Goal: Task Accomplishment & Management: Use online tool/utility

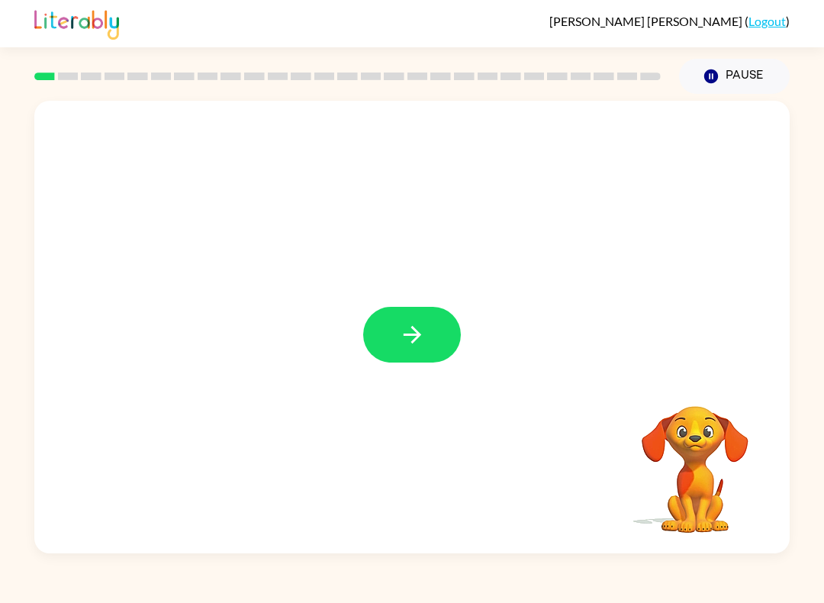
click at [416, 324] on icon "button" at bounding box center [412, 334] width 27 height 27
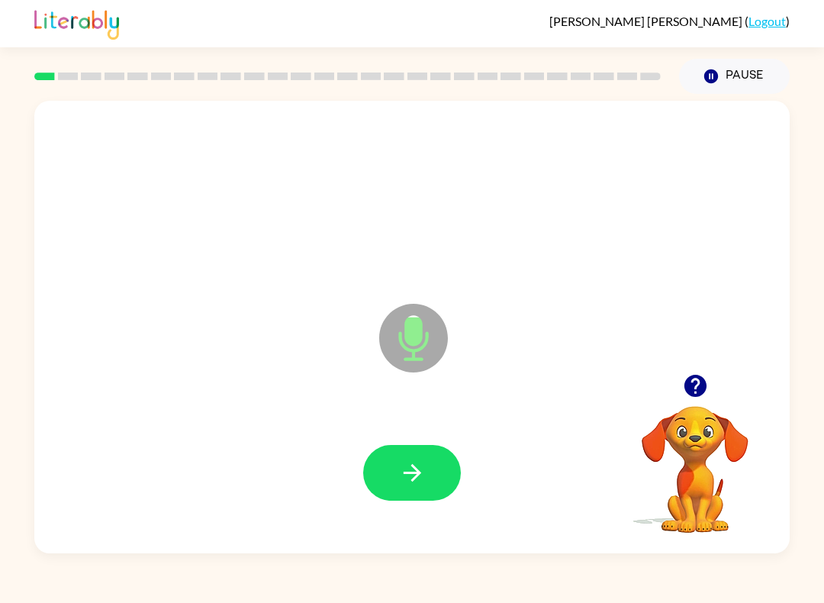
click at [385, 448] on button "button" at bounding box center [412, 473] width 98 height 56
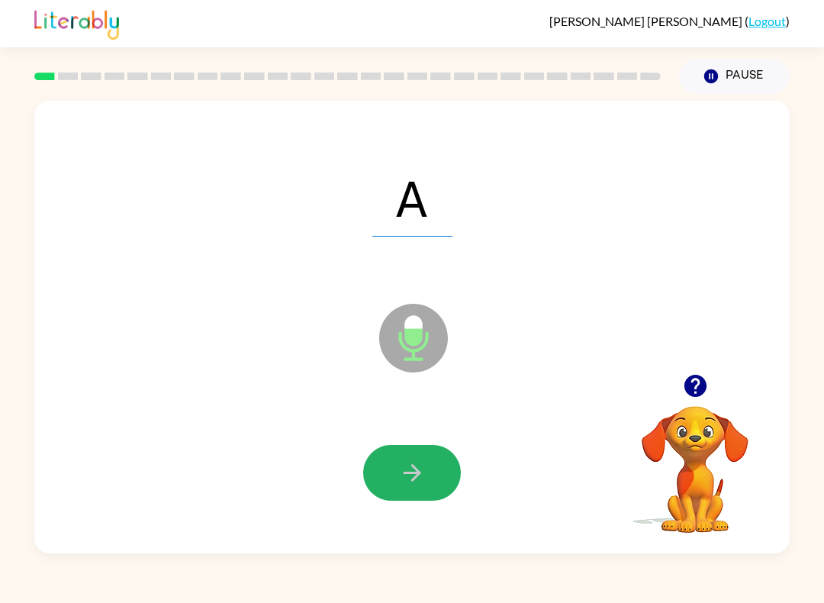
click at [396, 473] on button "button" at bounding box center [412, 473] width 98 height 56
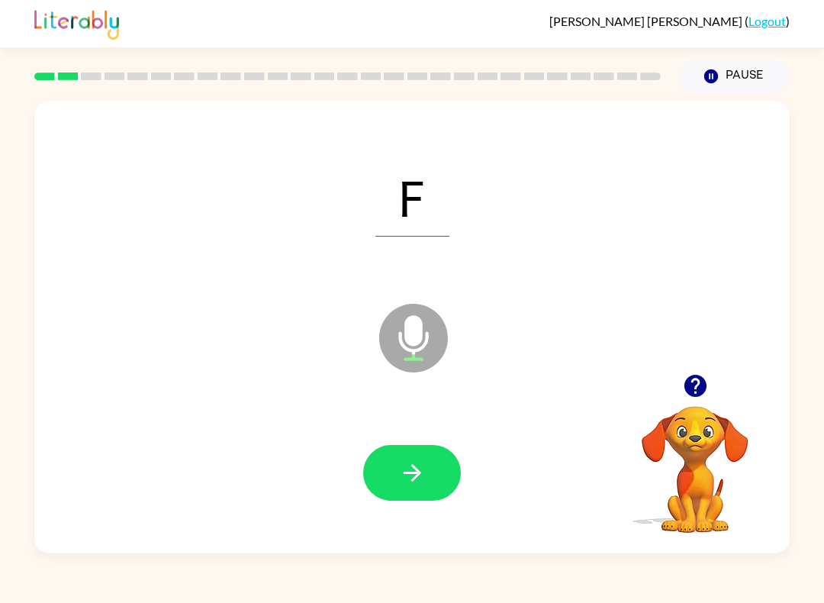
click at [423, 485] on icon "button" at bounding box center [412, 472] width 27 height 27
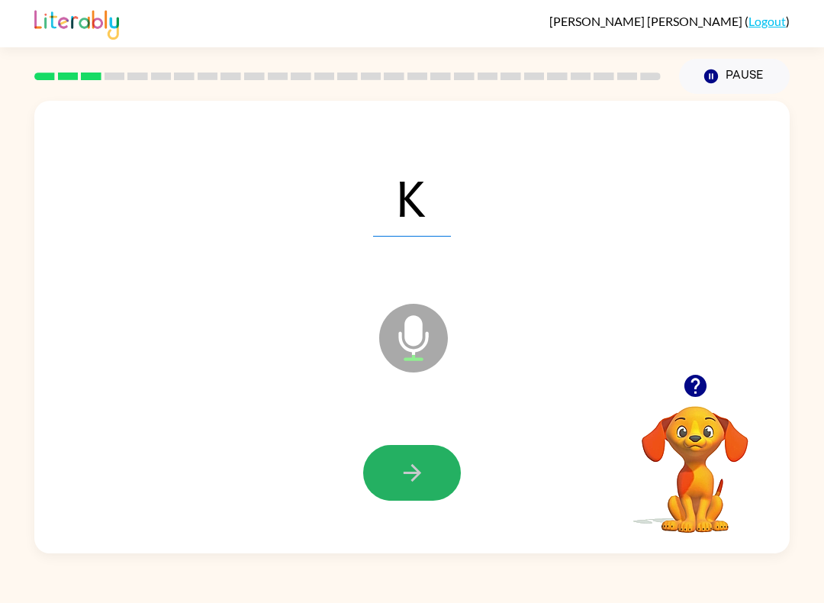
click at [414, 481] on icon "button" at bounding box center [412, 472] width 27 height 27
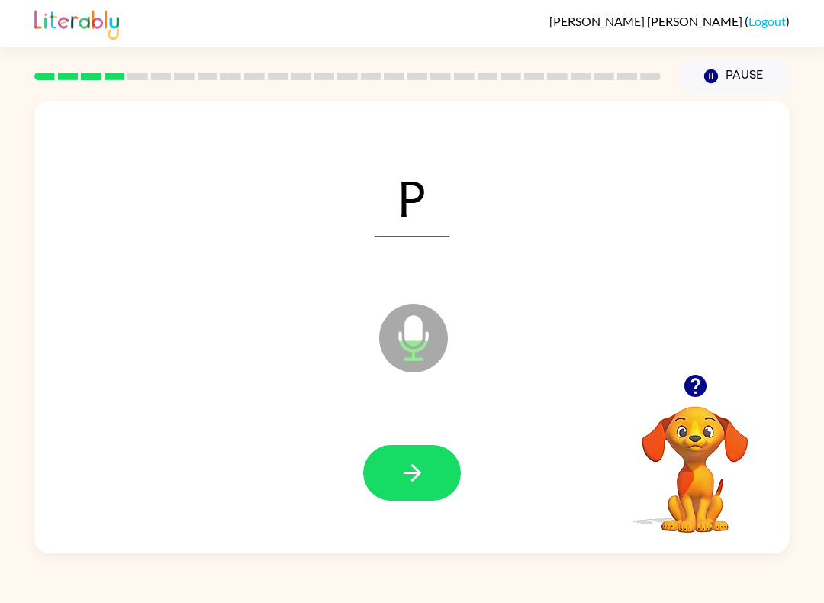
click at [405, 479] on icon "button" at bounding box center [412, 472] width 27 height 27
click at [408, 474] on icon "button" at bounding box center [412, 473] width 18 height 18
click at [423, 460] on icon "button" at bounding box center [412, 472] width 27 height 27
click at [417, 462] on icon "button" at bounding box center [412, 472] width 27 height 27
click at [410, 471] on icon "button" at bounding box center [412, 472] width 27 height 27
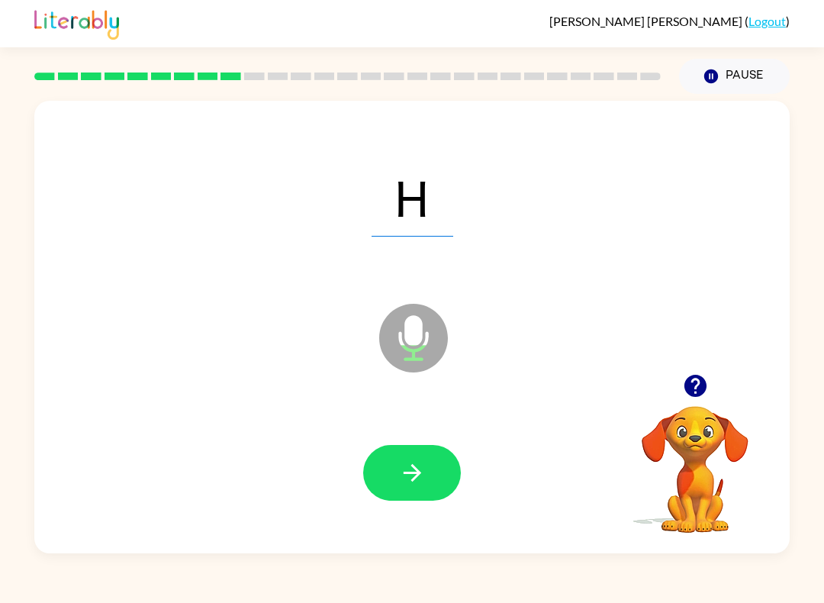
click at [421, 473] on icon "button" at bounding box center [412, 472] width 27 height 27
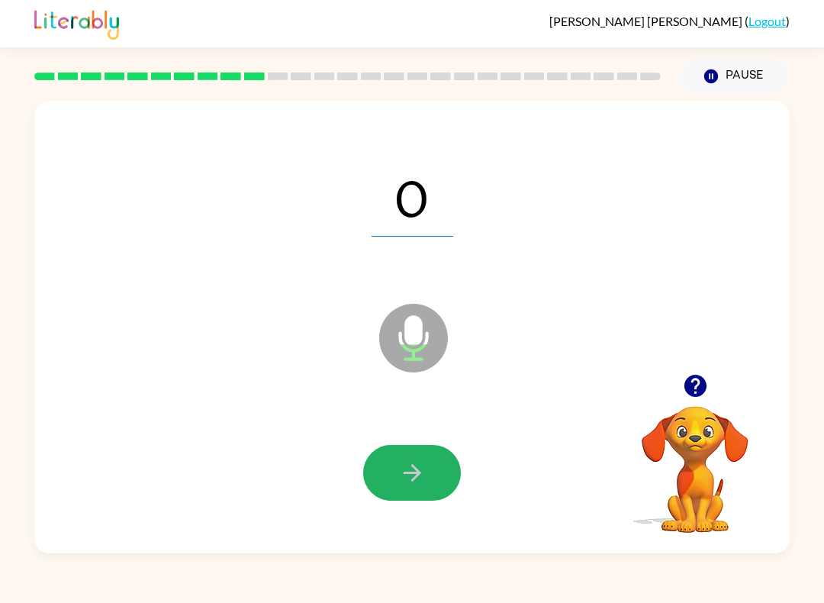
click at [408, 467] on icon "button" at bounding box center [412, 472] width 27 height 27
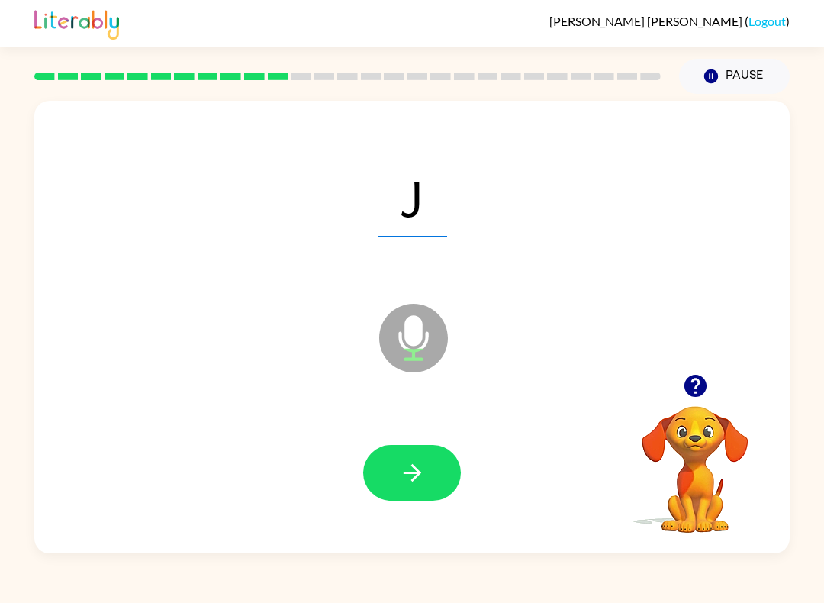
click at [416, 459] on button "button" at bounding box center [412, 473] width 98 height 56
click at [409, 475] on icon "button" at bounding box center [412, 472] width 27 height 27
click at [416, 461] on icon "button" at bounding box center [412, 472] width 27 height 27
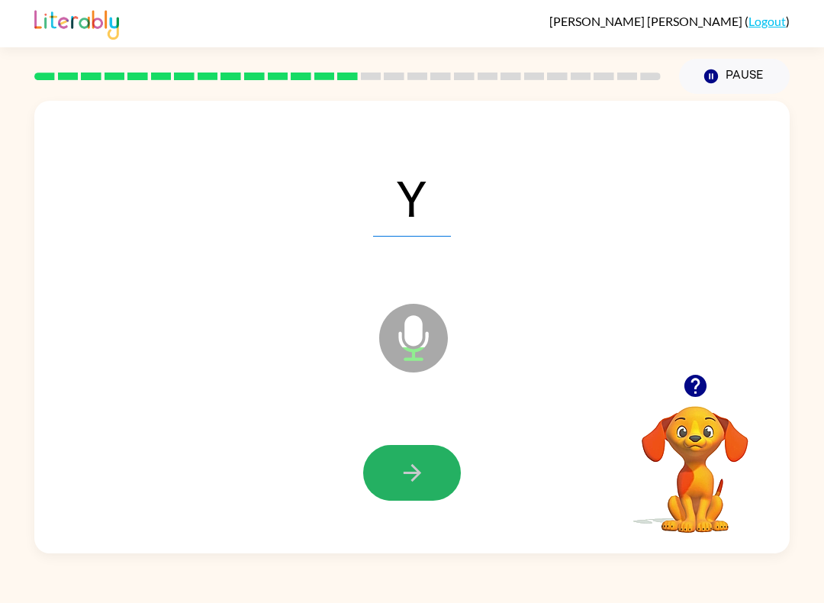
click at [411, 467] on icon "button" at bounding box center [412, 472] width 27 height 27
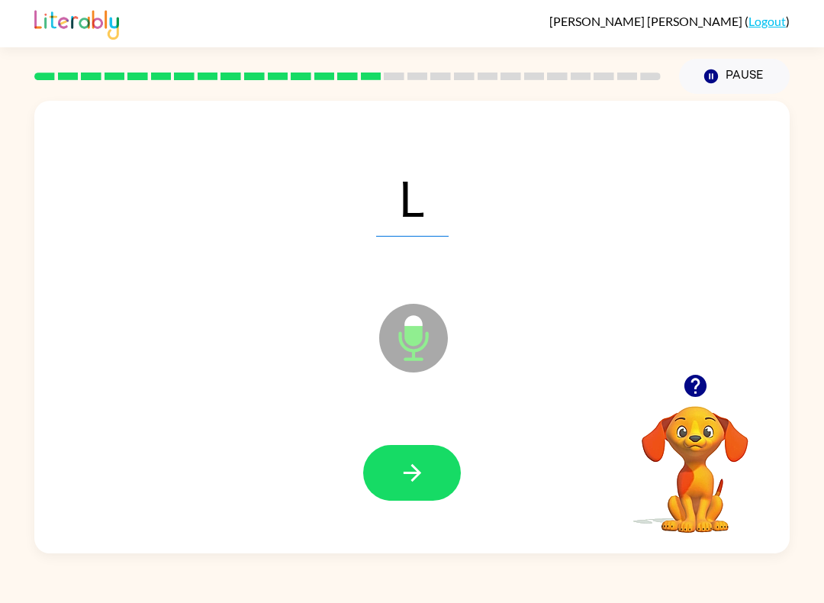
click at [419, 486] on icon "button" at bounding box center [412, 472] width 27 height 27
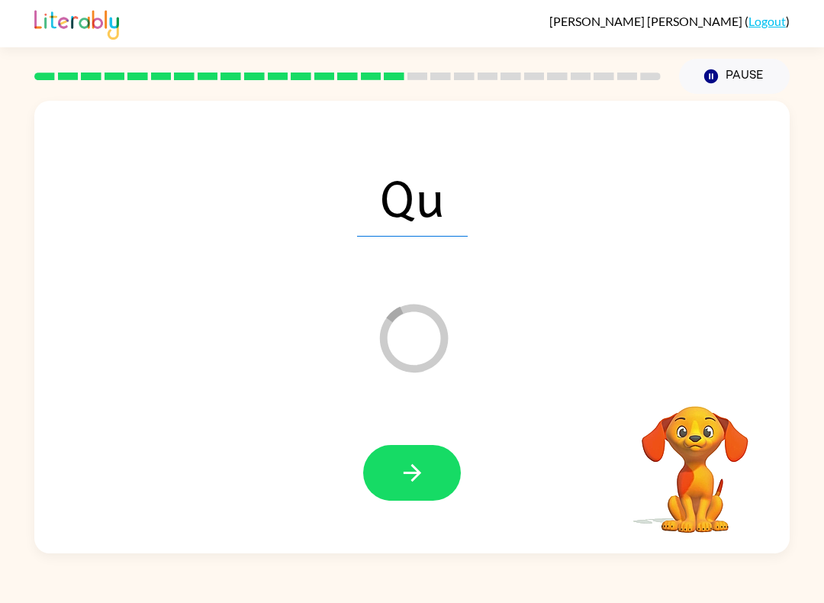
click at [410, 479] on icon "button" at bounding box center [412, 472] width 27 height 27
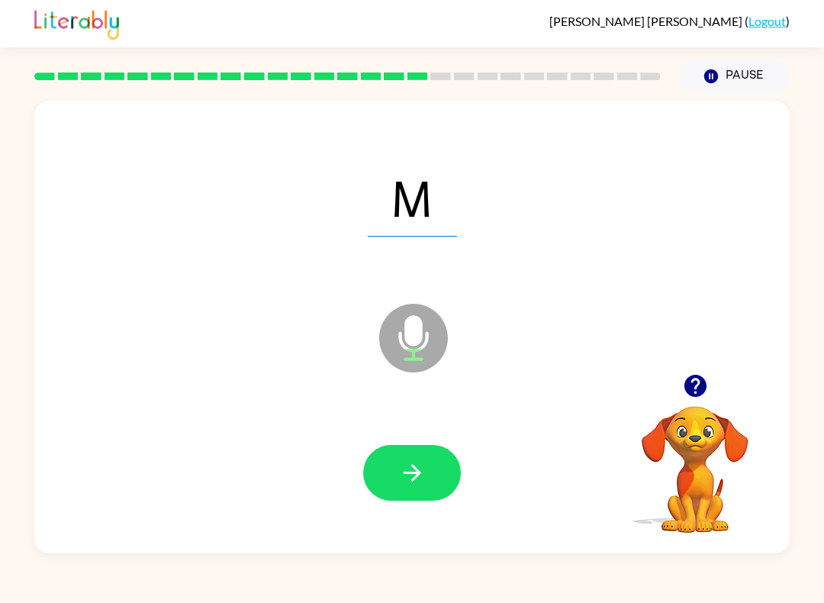
click at [418, 478] on icon "button" at bounding box center [412, 472] width 27 height 27
click at [423, 482] on icon "button" at bounding box center [412, 472] width 27 height 27
click at [417, 460] on icon "button" at bounding box center [412, 472] width 27 height 27
click at [415, 470] on icon "button" at bounding box center [412, 473] width 18 height 18
click at [411, 481] on icon "button" at bounding box center [412, 473] width 18 height 18
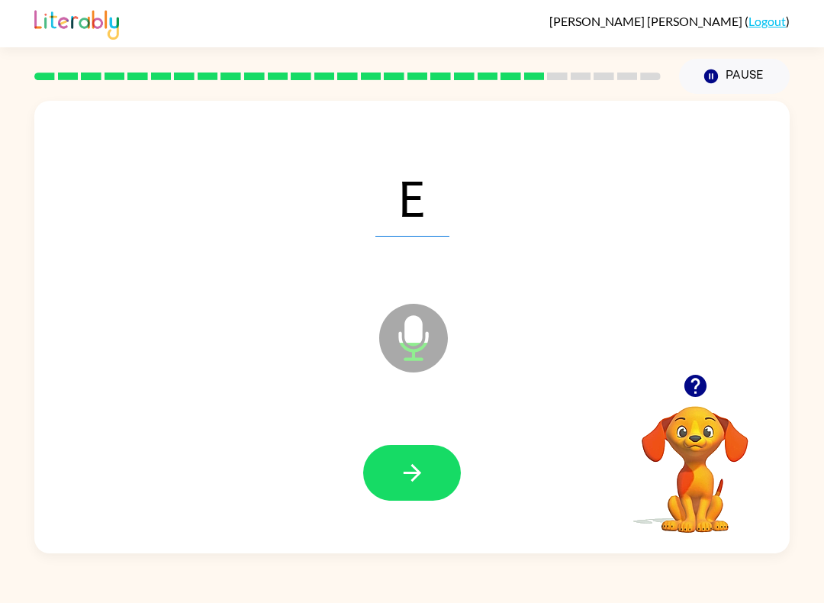
click at [413, 488] on button "button" at bounding box center [412, 473] width 98 height 56
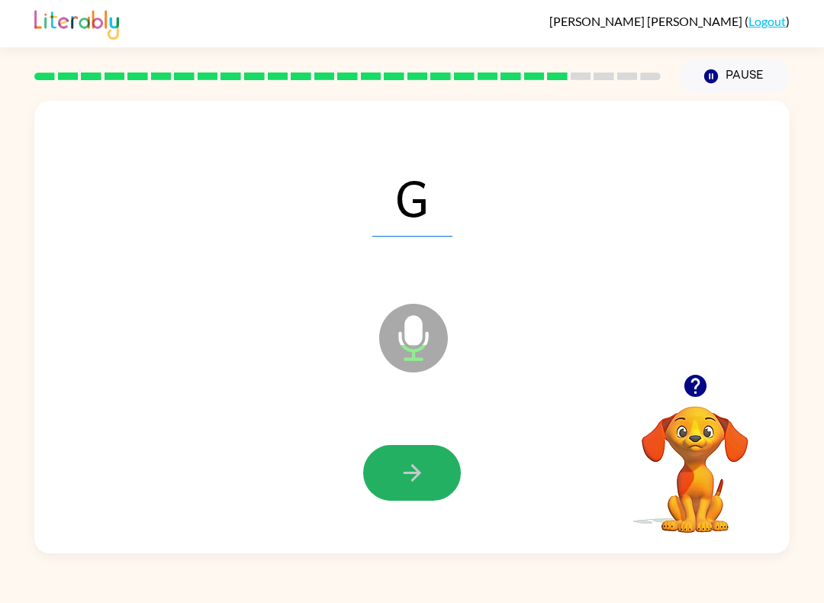
click at [416, 495] on button "button" at bounding box center [412, 473] width 98 height 56
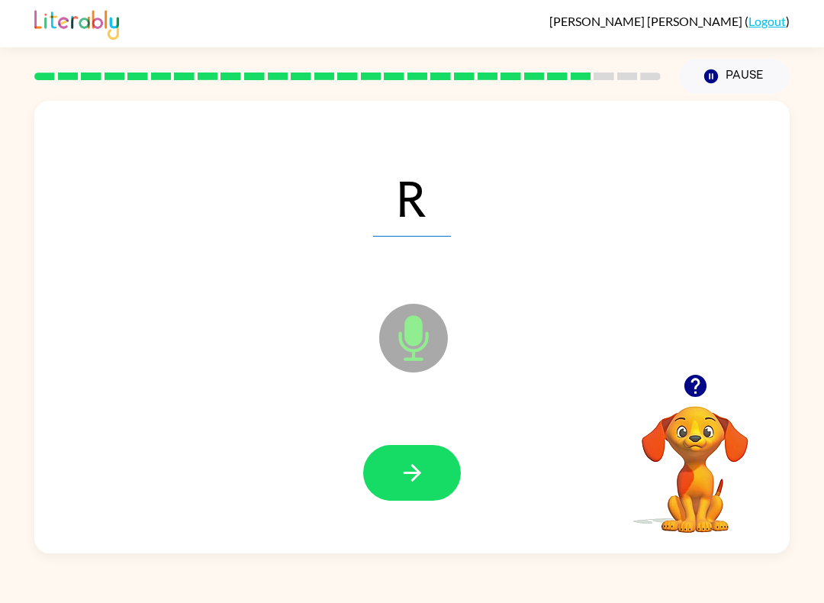
click at [405, 465] on icon "button" at bounding box center [412, 472] width 27 height 27
click at [417, 485] on icon "button" at bounding box center [412, 472] width 27 height 27
click at [424, 469] on icon "button" at bounding box center [412, 472] width 27 height 27
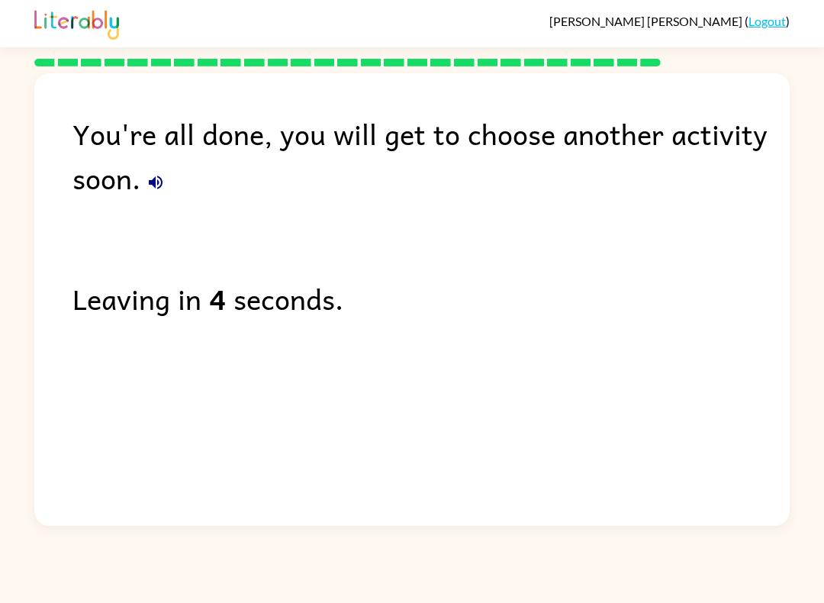
click at [770, 18] on link "Logout" at bounding box center [767, 21] width 37 height 14
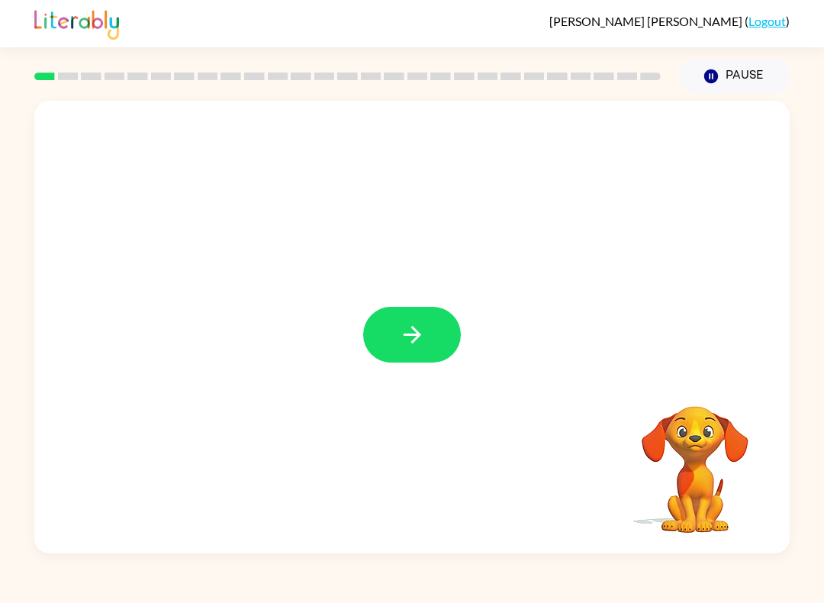
click at [419, 336] on icon "button" at bounding box center [412, 335] width 18 height 18
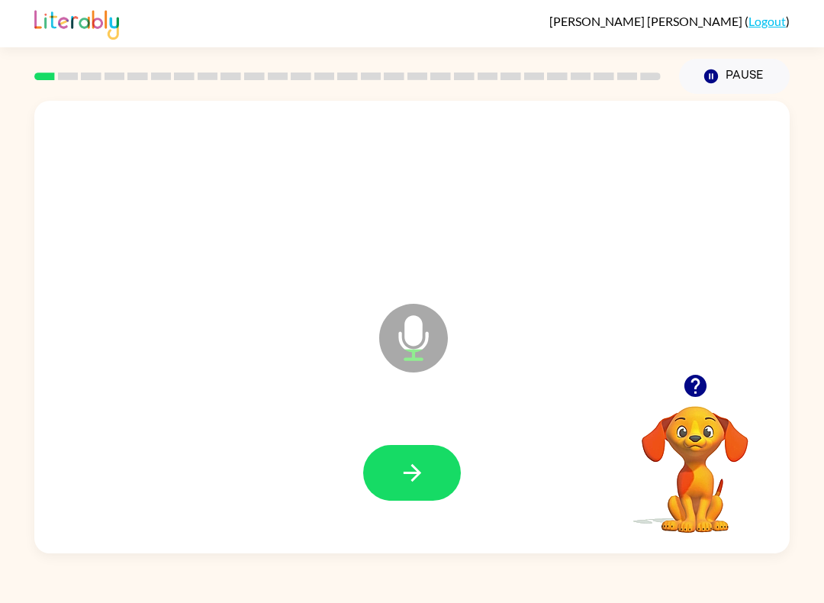
click at [424, 452] on button "button" at bounding box center [412, 473] width 98 height 56
click at [447, 480] on button "button" at bounding box center [412, 473] width 98 height 56
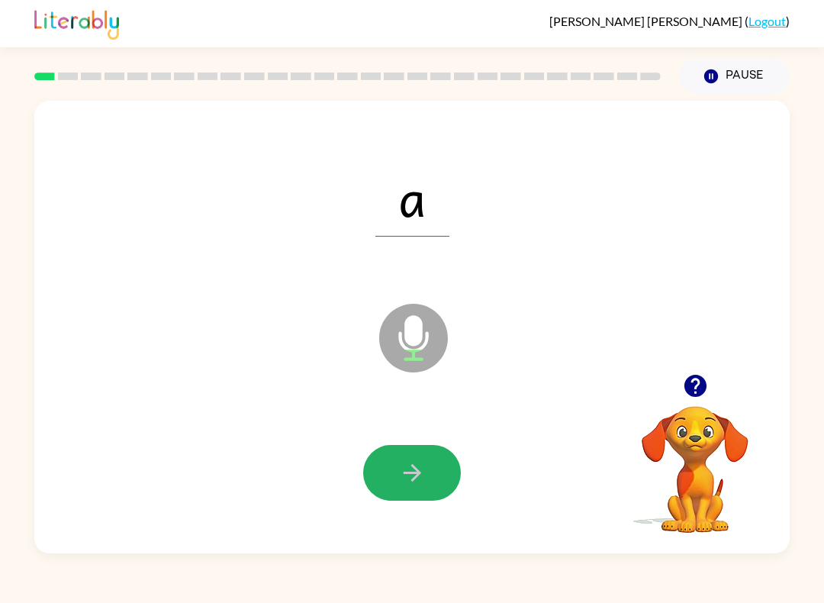
click at [428, 477] on button "button" at bounding box center [412, 473] width 98 height 56
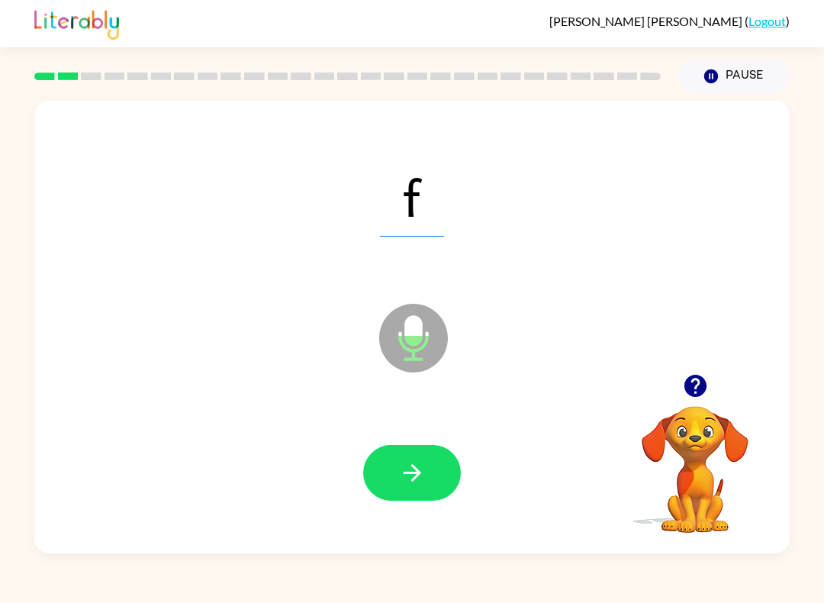
click at [412, 477] on icon "button" at bounding box center [412, 472] width 27 height 27
click at [420, 478] on icon "button" at bounding box center [412, 472] width 27 height 27
click at [430, 461] on button "button" at bounding box center [412, 473] width 98 height 56
click at [415, 475] on icon "button" at bounding box center [412, 472] width 27 height 27
click at [423, 469] on icon "button" at bounding box center [412, 472] width 27 height 27
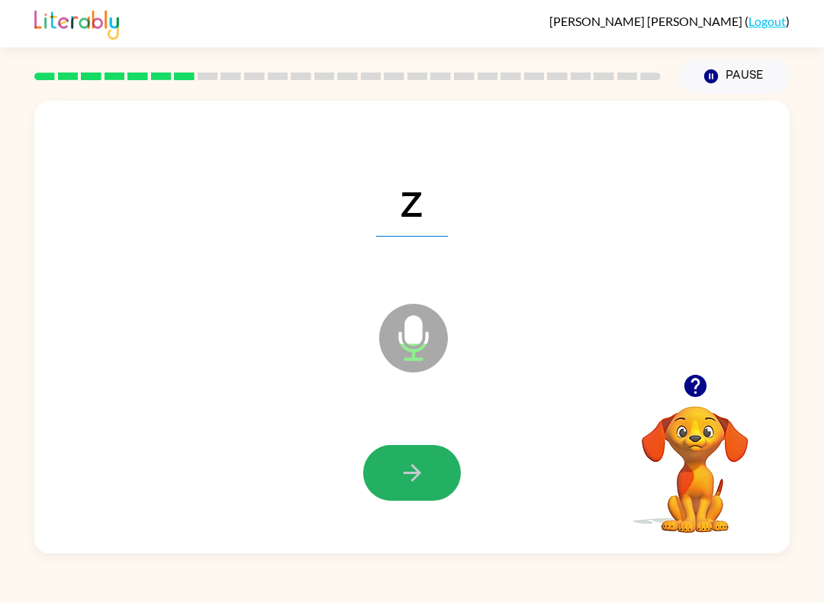
click at [430, 481] on button "button" at bounding box center [412, 473] width 98 height 56
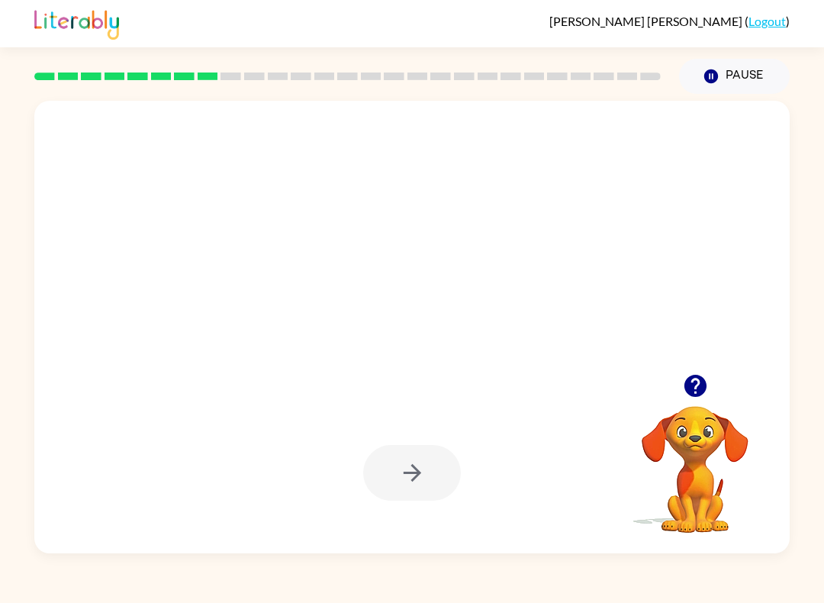
click at [772, 15] on link "Logout" at bounding box center [767, 21] width 37 height 14
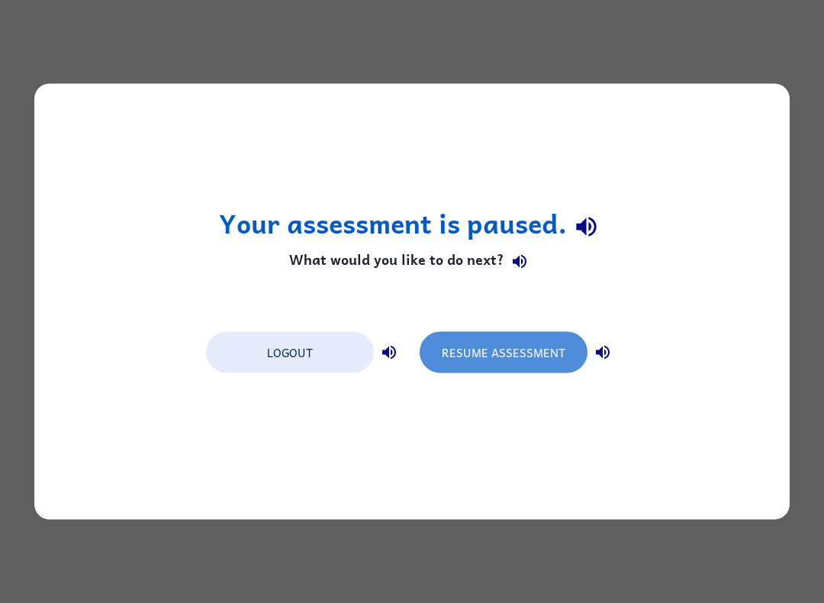
click at [517, 367] on button "Resume Assessment" at bounding box center [504, 352] width 168 height 41
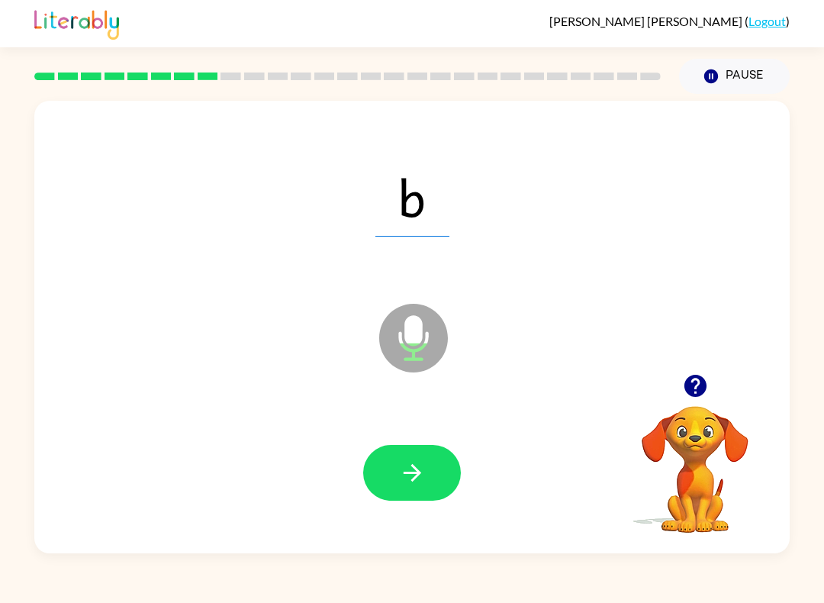
click at [417, 473] on icon "button" at bounding box center [412, 473] width 18 height 18
click at [421, 482] on icon "button" at bounding box center [412, 472] width 27 height 27
click at [425, 469] on icon "button" at bounding box center [412, 472] width 27 height 27
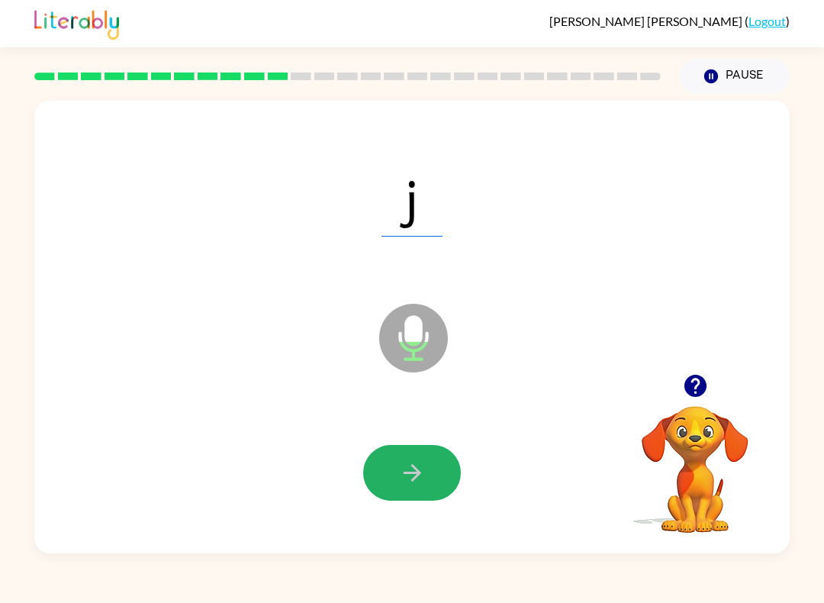
click at [422, 490] on button "button" at bounding box center [412, 473] width 98 height 56
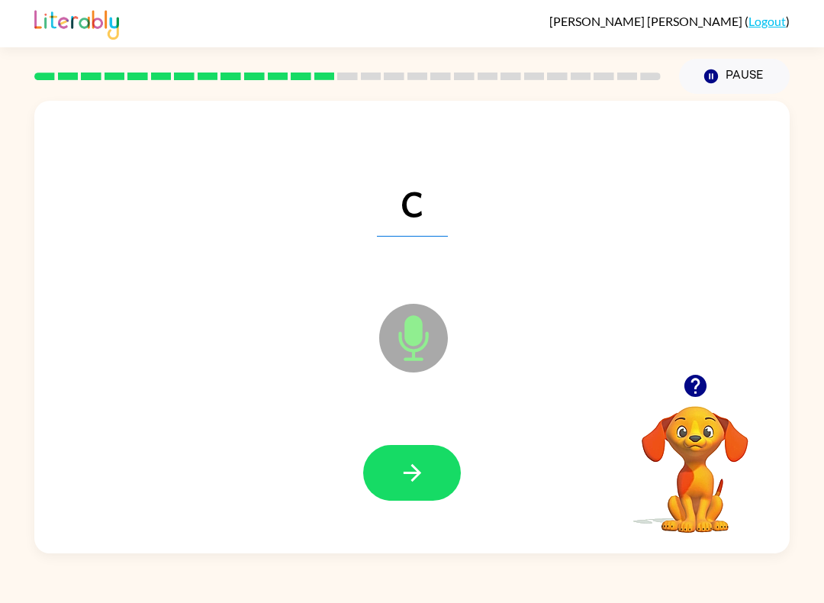
click at [549, 597] on div "Andres Olivares-Flores ( Logout ) Pause Pause c Microphone The Microphone is he…" at bounding box center [412, 301] width 824 height 603
click at [424, 476] on icon "button" at bounding box center [412, 472] width 27 height 27
click at [426, 481] on button "button" at bounding box center [412, 473] width 98 height 56
click at [414, 472] on icon "button" at bounding box center [412, 472] width 27 height 27
click at [420, 485] on icon "button" at bounding box center [412, 472] width 27 height 27
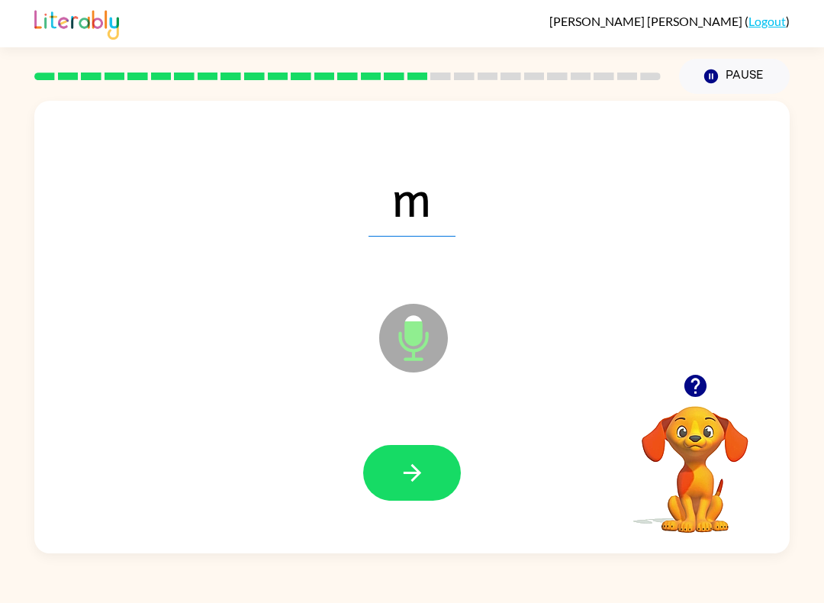
click at [531, 562] on div "Andres Olivares-Flores ( Logout ) Pause Pause m Microphone The Microphone is he…" at bounding box center [412, 301] width 824 height 603
click at [413, 465] on icon "button" at bounding box center [412, 473] width 18 height 18
click at [411, 459] on button "button" at bounding box center [412, 473] width 98 height 56
click at [395, 472] on button "button" at bounding box center [412, 473] width 98 height 56
click at [416, 457] on button "button" at bounding box center [412, 473] width 98 height 56
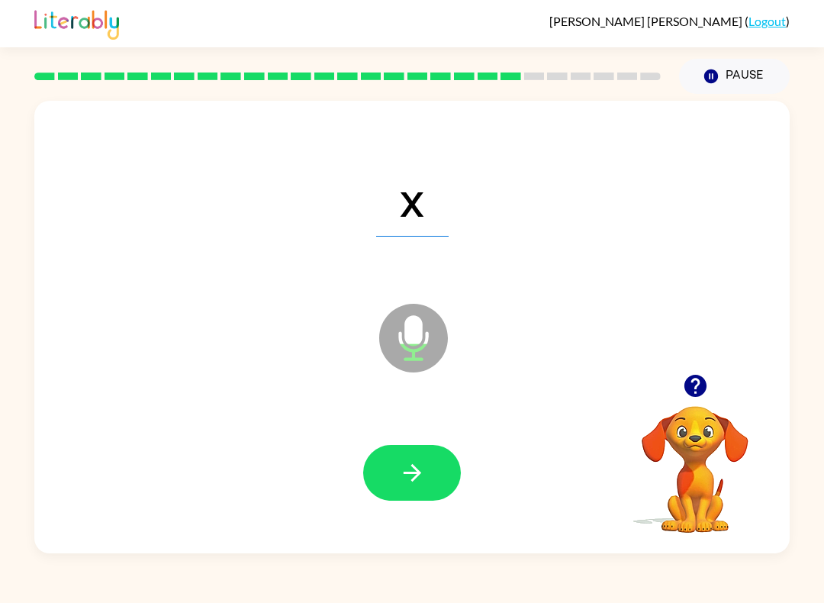
click at [431, 485] on button "button" at bounding box center [412, 473] width 98 height 56
click at [424, 465] on icon "button" at bounding box center [412, 472] width 27 height 27
click at [411, 466] on icon "button" at bounding box center [412, 473] width 18 height 18
click at [423, 473] on icon "button" at bounding box center [412, 472] width 27 height 27
click at [403, 480] on icon "button" at bounding box center [412, 472] width 27 height 27
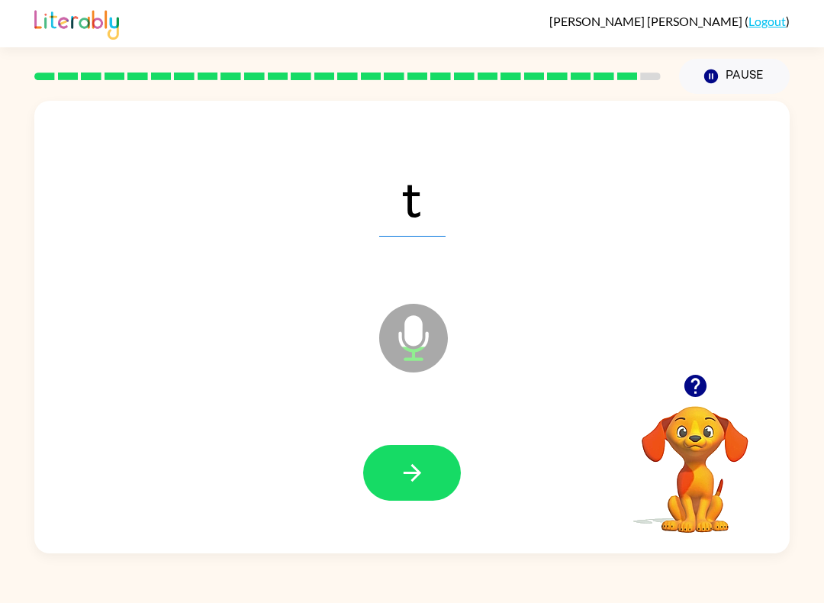
click at [422, 488] on button "button" at bounding box center [412, 473] width 98 height 56
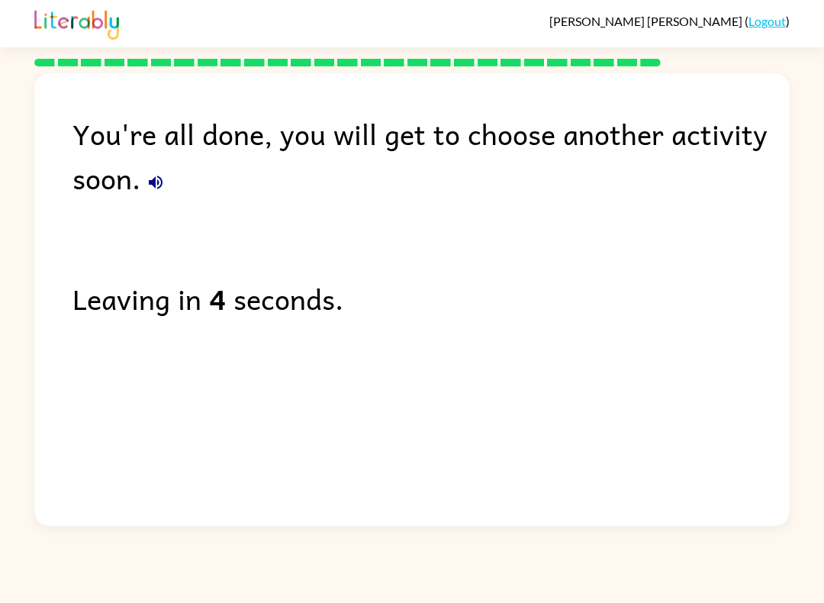
click at [758, 27] on link "Logout" at bounding box center [767, 21] width 37 height 14
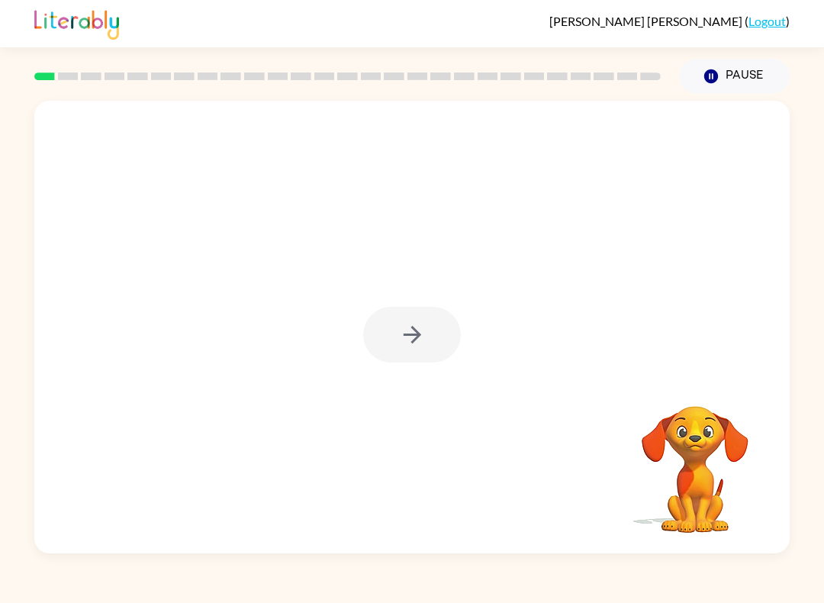
click at [407, 339] on div at bounding box center [412, 335] width 98 height 56
click at [411, 341] on div at bounding box center [412, 335] width 98 height 56
click at [388, 349] on div at bounding box center [412, 335] width 98 height 56
click at [430, 341] on button "button" at bounding box center [412, 335] width 98 height 56
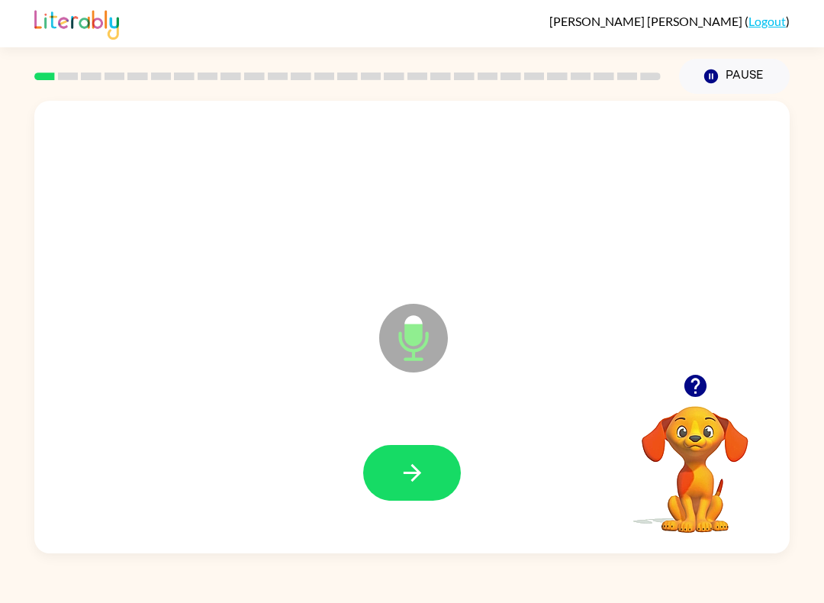
click at [422, 475] on icon "button" at bounding box center [412, 472] width 27 height 27
click at [436, 460] on button "button" at bounding box center [412, 473] width 98 height 56
click at [426, 471] on button "button" at bounding box center [412, 473] width 98 height 56
click at [459, 451] on div at bounding box center [412, 473] width 98 height 56
click at [411, 477] on icon "button" at bounding box center [412, 472] width 27 height 27
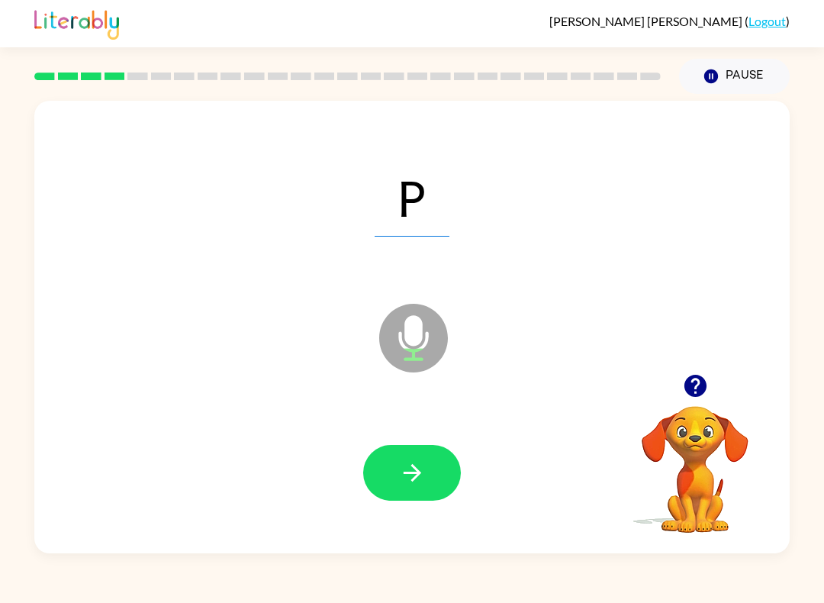
click at [401, 500] on button "button" at bounding box center [412, 473] width 98 height 56
click at [427, 476] on button "button" at bounding box center [412, 473] width 98 height 56
click at [416, 475] on icon "button" at bounding box center [412, 472] width 27 height 27
click at [438, 484] on button "button" at bounding box center [412, 473] width 98 height 56
click at [414, 474] on icon "button" at bounding box center [412, 473] width 18 height 18
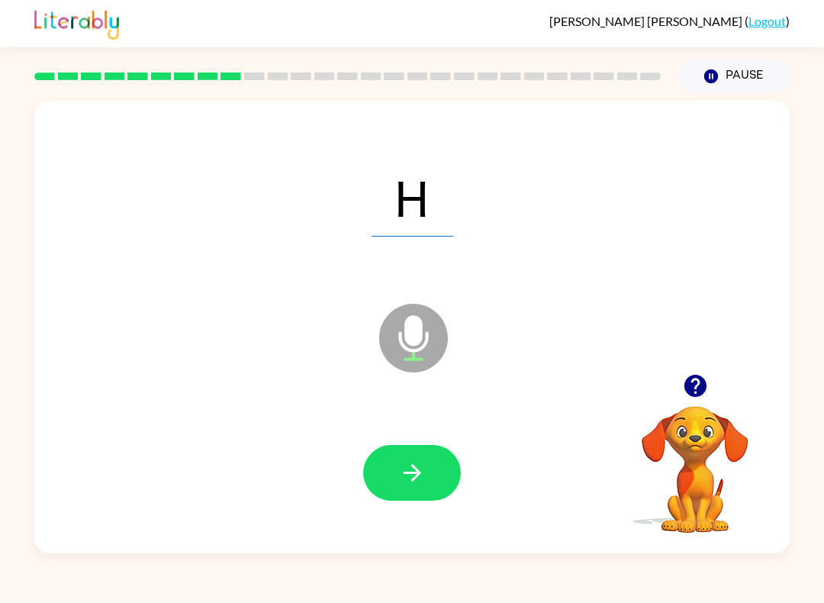
click at [414, 464] on icon "button" at bounding box center [412, 472] width 27 height 27
click at [423, 492] on button "button" at bounding box center [412, 473] width 98 height 56
click at [433, 486] on button "button" at bounding box center [412, 473] width 98 height 56
click at [424, 481] on icon "button" at bounding box center [412, 472] width 27 height 27
click at [428, 465] on button "button" at bounding box center [412, 473] width 98 height 56
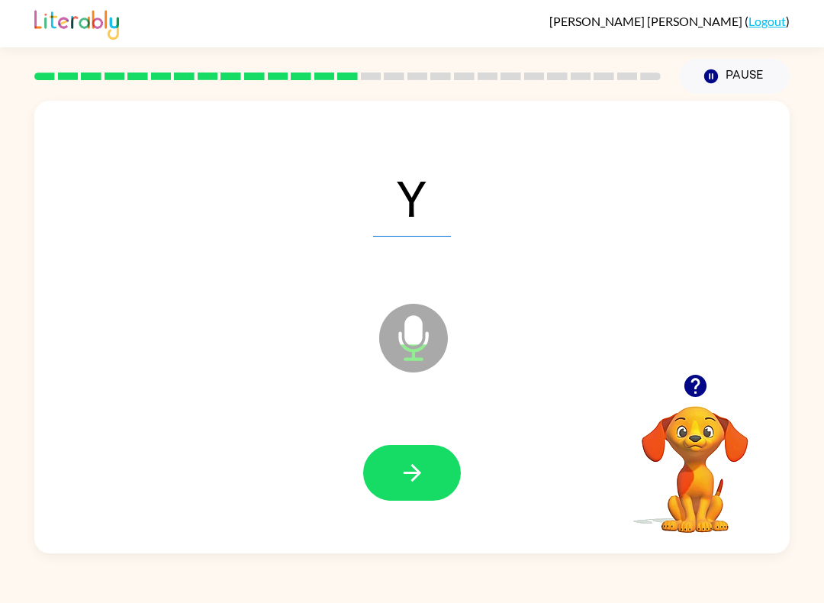
click at [407, 481] on icon "button" at bounding box center [412, 472] width 27 height 27
click at [417, 449] on button "button" at bounding box center [412, 473] width 98 height 56
click at [384, 488] on button "button" at bounding box center [412, 473] width 98 height 56
click at [427, 490] on button "button" at bounding box center [412, 473] width 98 height 56
click at [429, 471] on button "button" at bounding box center [412, 473] width 98 height 56
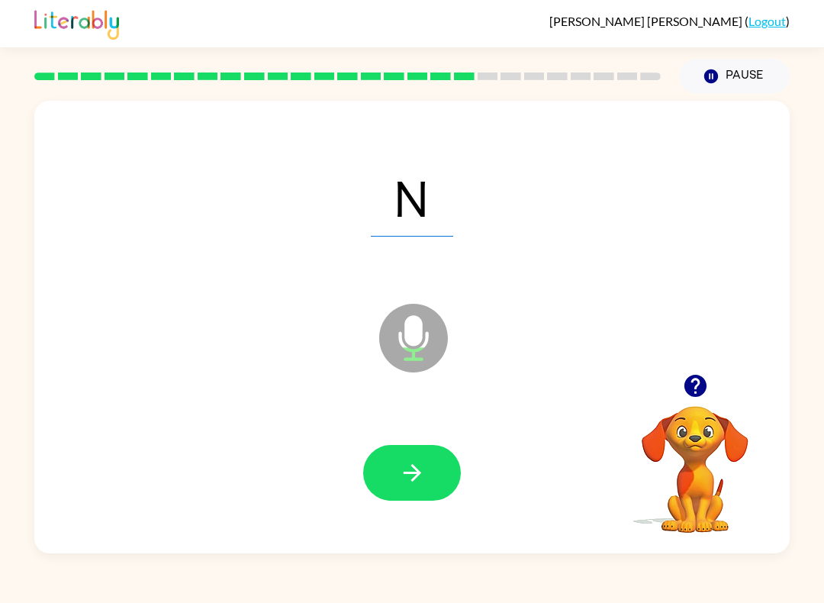
click at [436, 467] on button "button" at bounding box center [412, 473] width 98 height 56
click at [427, 471] on button "button" at bounding box center [412, 473] width 98 height 56
click at [426, 467] on button "button" at bounding box center [412, 473] width 98 height 56
click at [423, 471] on icon "button" at bounding box center [412, 472] width 27 height 27
click at [427, 489] on button "button" at bounding box center [412, 473] width 98 height 56
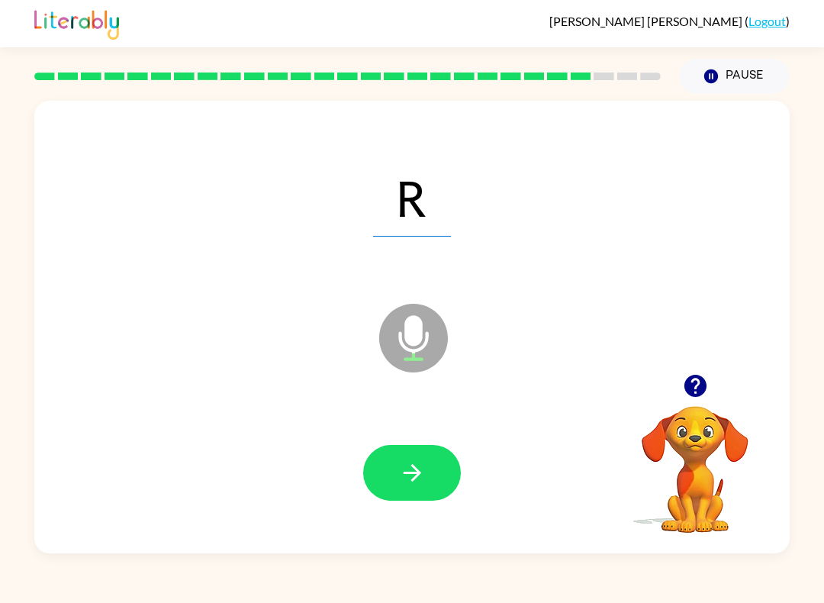
click at [438, 479] on button "button" at bounding box center [412, 473] width 98 height 56
click at [439, 481] on button "button" at bounding box center [412, 473] width 98 height 56
click at [430, 461] on button "button" at bounding box center [412, 473] width 98 height 56
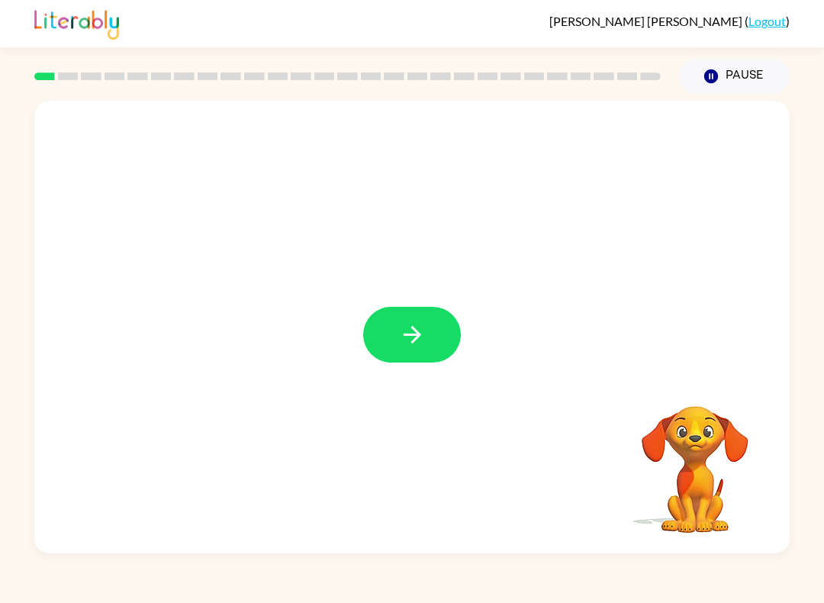
click at [406, 343] on icon "button" at bounding box center [412, 334] width 27 height 27
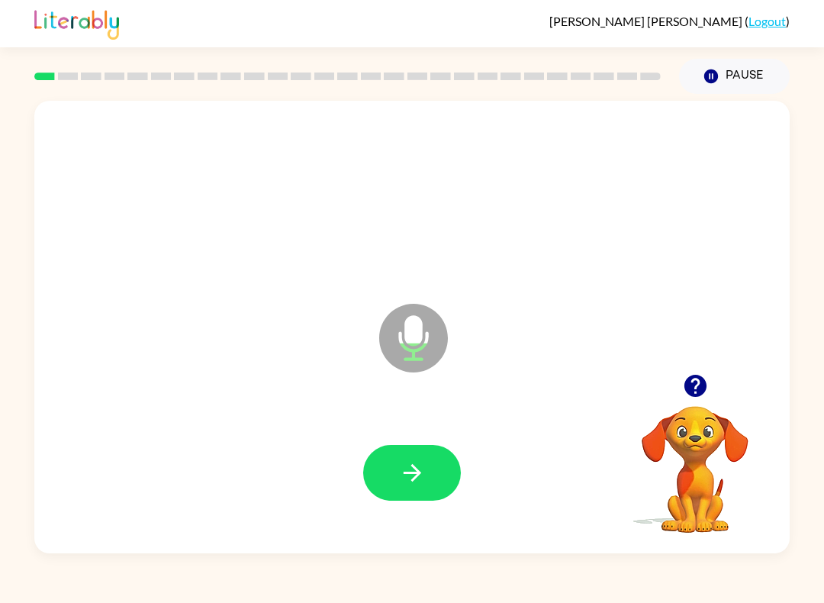
click at [420, 470] on icon "button" at bounding box center [412, 472] width 27 height 27
click at [420, 466] on icon "button" at bounding box center [412, 472] width 27 height 27
click at [430, 485] on button "button" at bounding box center [412, 473] width 98 height 56
click at [422, 487] on button "button" at bounding box center [412, 473] width 98 height 56
click at [378, 467] on button "button" at bounding box center [412, 473] width 98 height 56
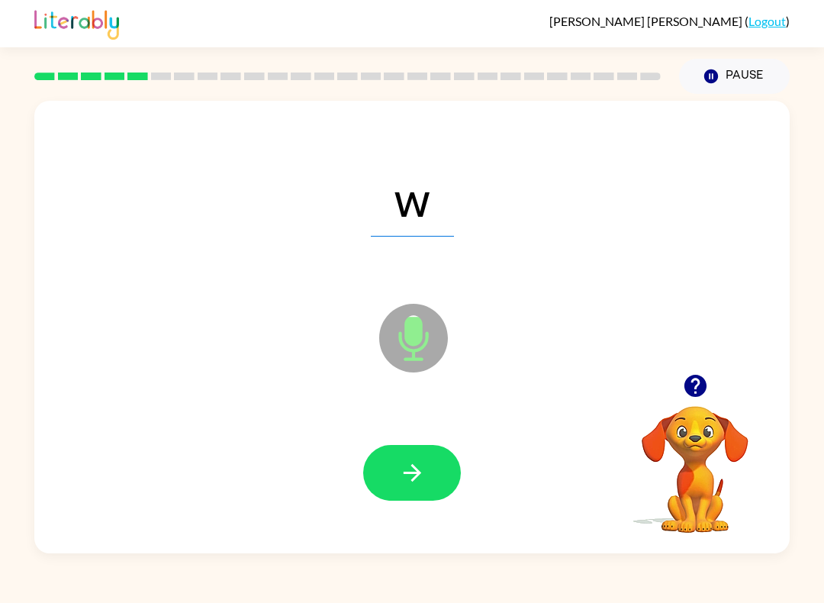
click at [380, 495] on button "button" at bounding box center [412, 473] width 98 height 56
click at [416, 489] on button "button" at bounding box center [412, 473] width 98 height 56
click at [408, 469] on icon "button" at bounding box center [412, 472] width 27 height 27
click at [432, 491] on button "button" at bounding box center [412, 473] width 98 height 56
click at [402, 452] on button "button" at bounding box center [412, 473] width 98 height 56
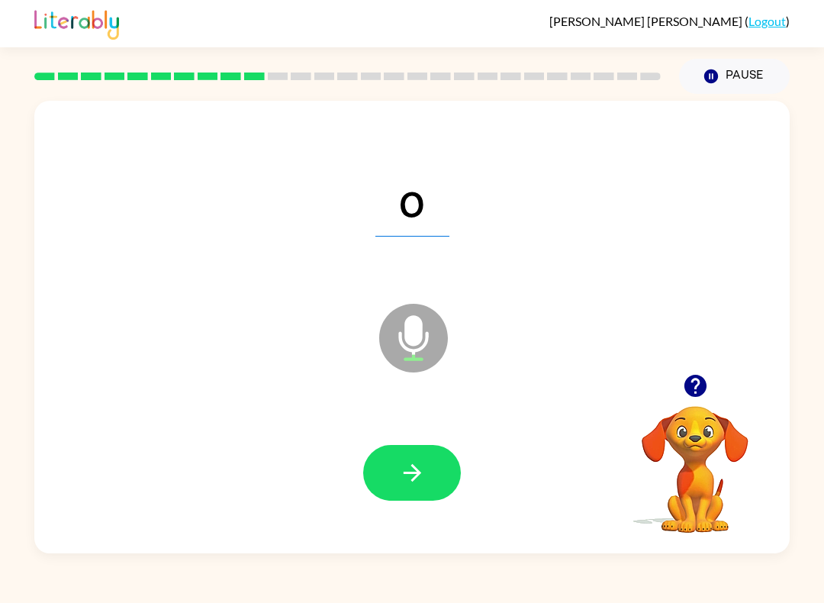
click at [415, 449] on button "button" at bounding box center [412, 473] width 98 height 56
click at [414, 479] on icon "button" at bounding box center [412, 473] width 18 height 18
click at [426, 470] on button "button" at bounding box center [412, 473] width 98 height 56
click at [395, 460] on button "button" at bounding box center [412, 473] width 98 height 56
click at [407, 440] on div at bounding box center [412, 472] width 725 height 130
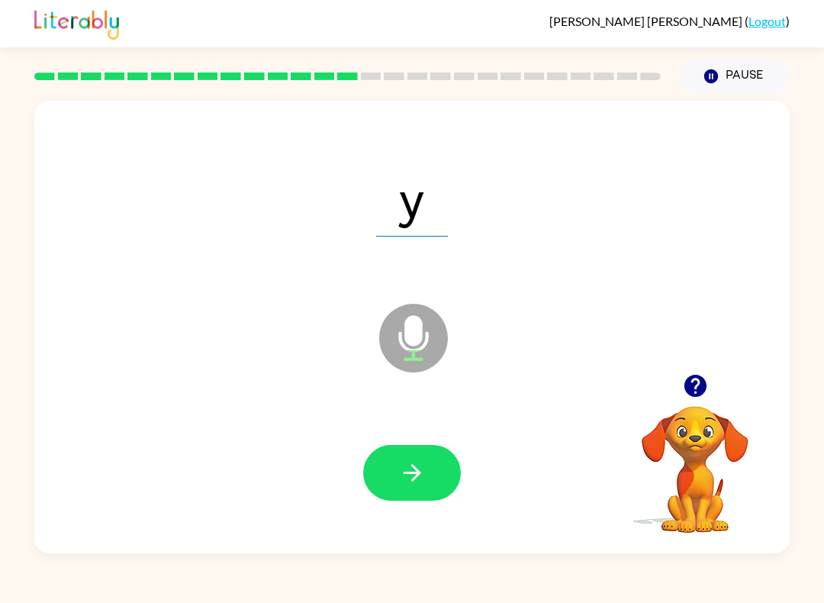
click at [430, 471] on button "button" at bounding box center [412, 473] width 98 height 56
click at [383, 469] on button "button" at bounding box center [412, 473] width 98 height 56
click at [404, 485] on icon "button" at bounding box center [412, 472] width 27 height 27
click at [420, 491] on button "button" at bounding box center [412, 473] width 98 height 56
click at [365, 477] on button "button" at bounding box center [412, 473] width 98 height 56
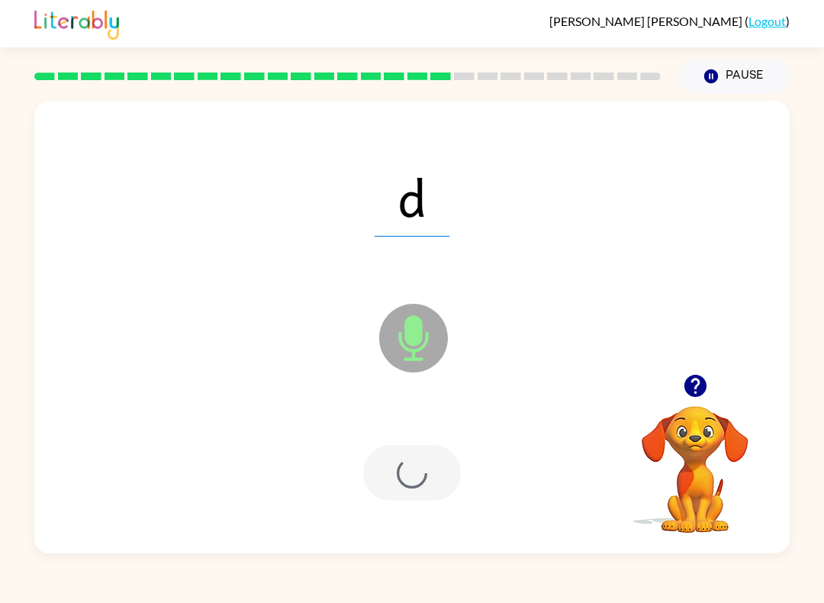
click at [397, 458] on div at bounding box center [412, 473] width 98 height 56
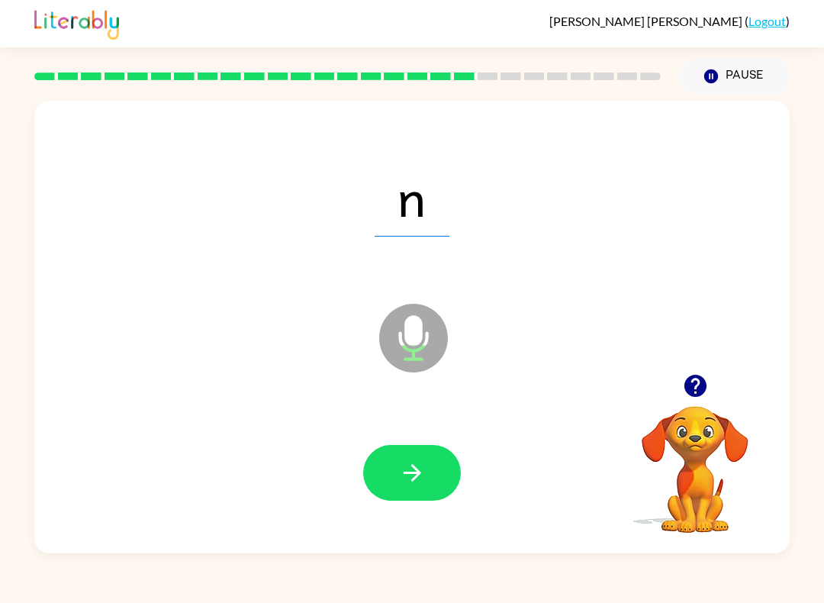
click at [384, 498] on button "button" at bounding box center [412, 473] width 98 height 56
click at [362, 467] on div at bounding box center [412, 472] width 725 height 130
click at [370, 458] on div at bounding box center [412, 473] width 98 height 56
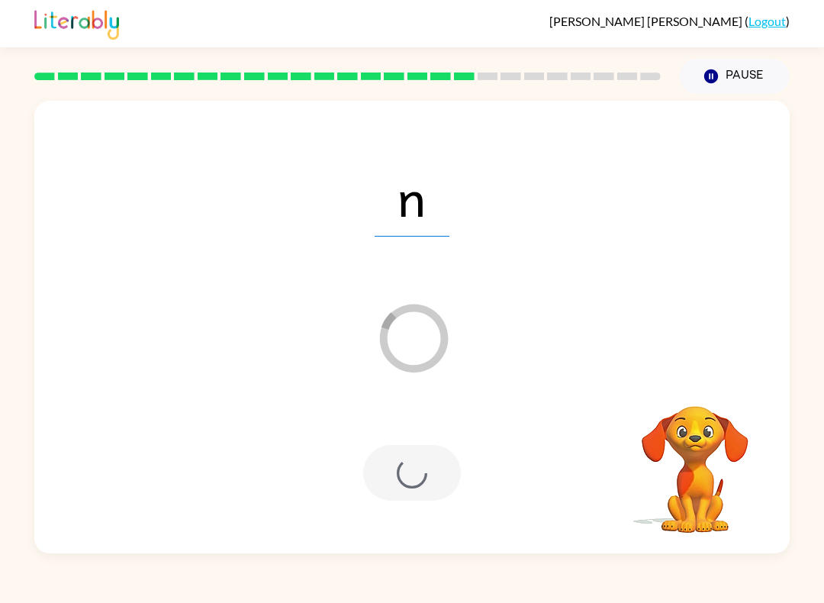
click at [401, 503] on div at bounding box center [412, 472] width 725 height 130
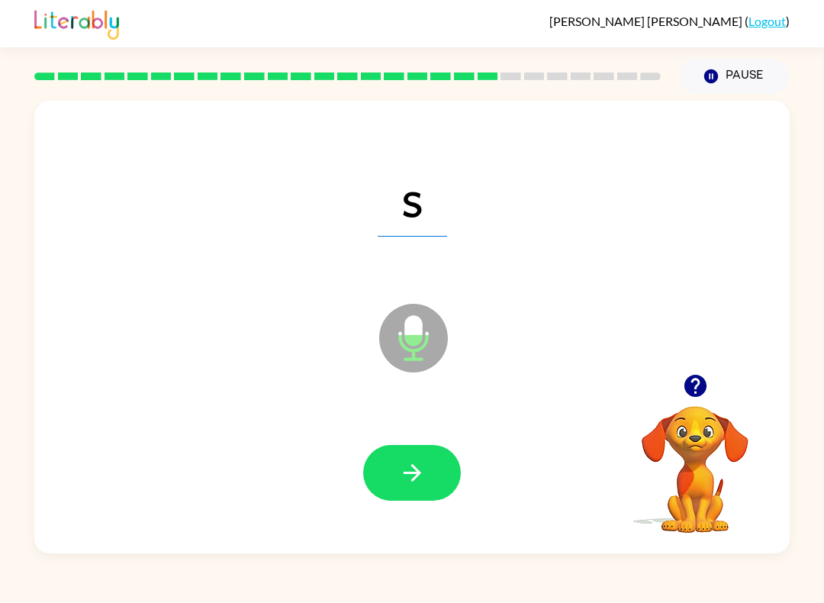
click at [395, 419] on div at bounding box center [412, 472] width 725 height 130
click at [399, 471] on icon "button" at bounding box center [412, 472] width 27 height 27
click at [384, 456] on button "button" at bounding box center [412, 473] width 98 height 56
click at [418, 463] on icon "button" at bounding box center [412, 472] width 27 height 27
click at [406, 447] on button "button" at bounding box center [412, 473] width 98 height 56
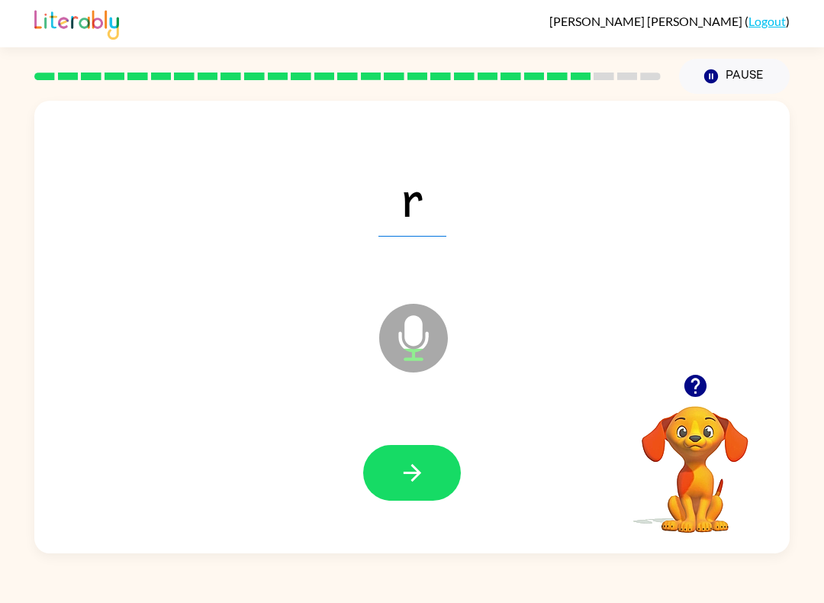
click at [392, 467] on button "button" at bounding box center [412, 473] width 98 height 56
click at [384, 465] on button "button" at bounding box center [412, 473] width 98 height 56
click at [415, 457] on button "button" at bounding box center [412, 473] width 98 height 56
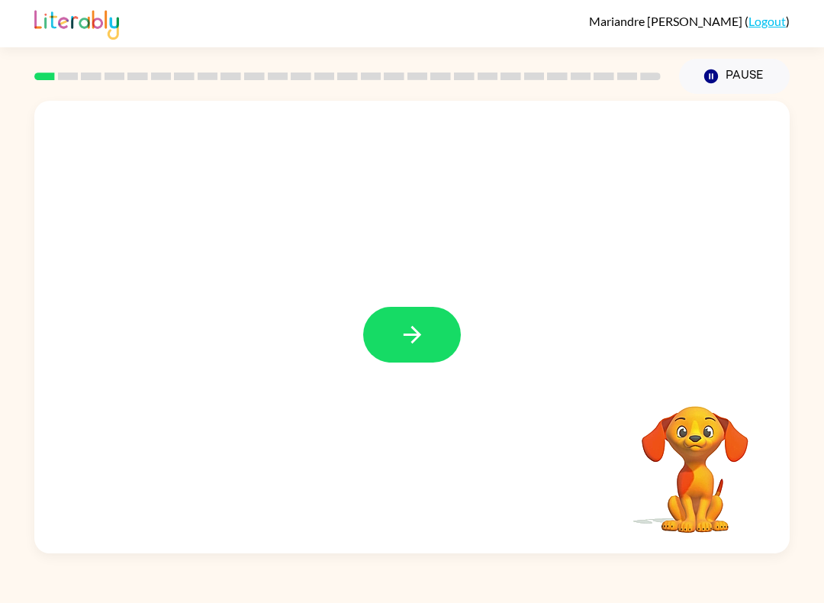
click at [385, 349] on button "button" at bounding box center [412, 335] width 98 height 56
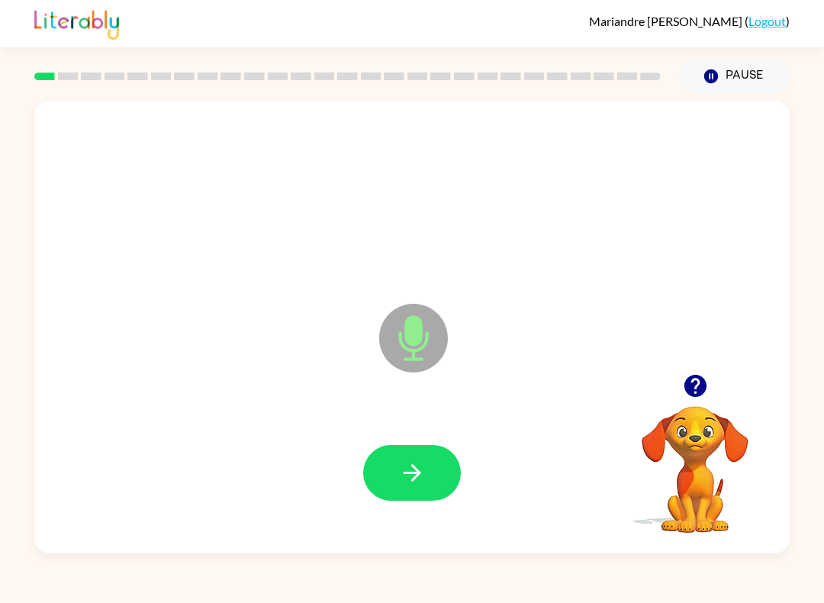
click at [401, 481] on icon "button" at bounding box center [412, 472] width 27 height 27
click at [733, 87] on button "Pause Pause" at bounding box center [734, 76] width 111 height 35
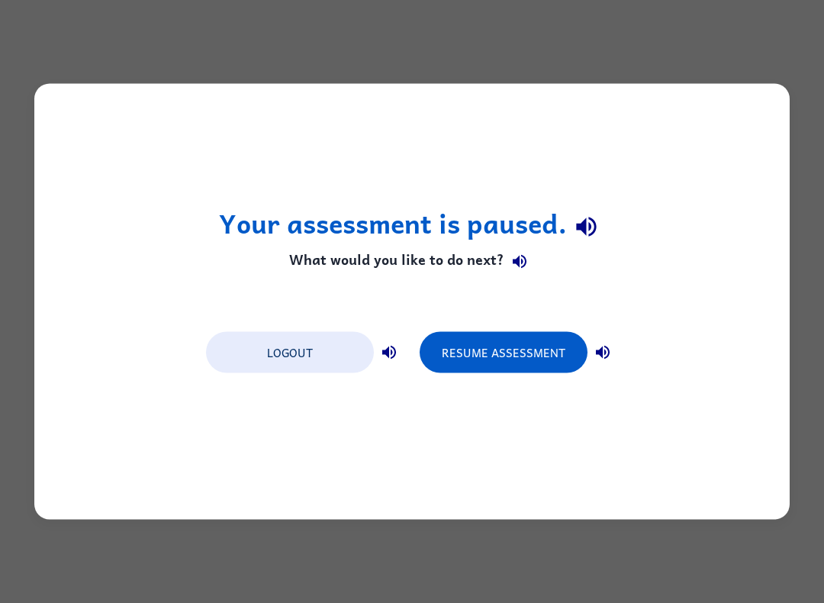
click at [498, 354] on button "Resume Assessment" at bounding box center [504, 352] width 168 height 41
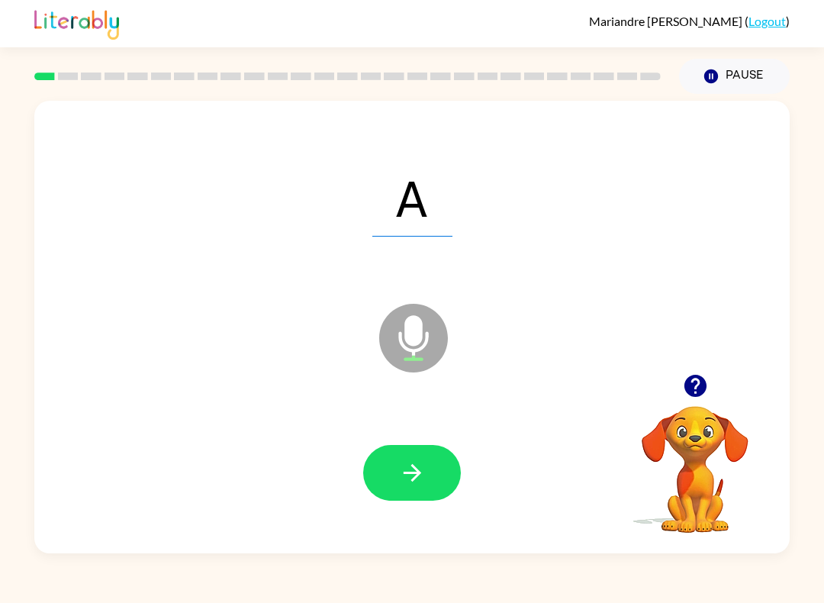
click at [424, 471] on icon "button" at bounding box center [412, 472] width 27 height 27
click at [394, 465] on button "button" at bounding box center [412, 473] width 98 height 56
click at [415, 463] on icon "button" at bounding box center [412, 472] width 27 height 27
click at [408, 475] on icon "button" at bounding box center [412, 472] width 27 height 27
click at [405, 475] on icon "button" at bounding box center [412, 472] width 27 height 27
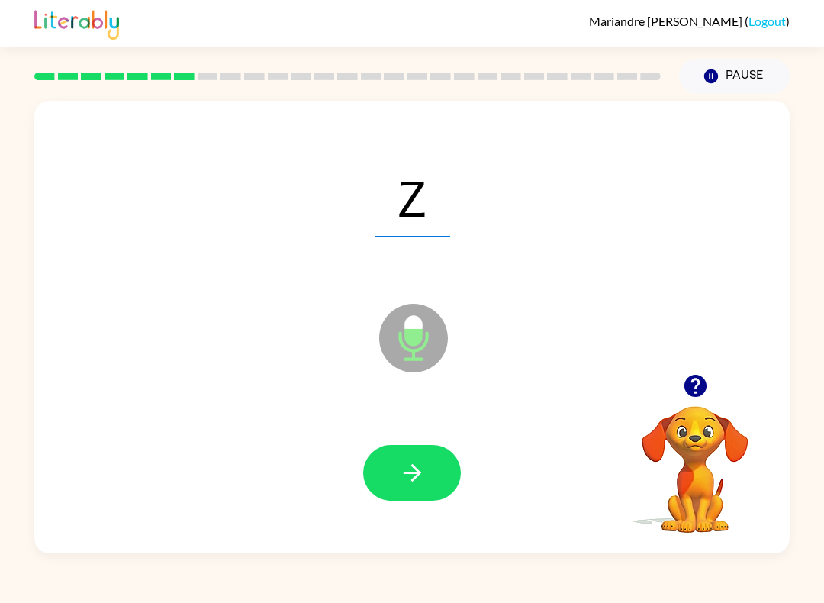
click at [401, 456] on button "button" at bounding box center [412, 473] width 98 height 56
click at [423, 468] on icon "button" at bounding box center [412, 472] width 27 height 27
click at [399, 462] on icon "button" at bounding box center [412, 472] width 27 height 27
click at [430, 459] on button "button" at bounding box center [412, 473] width 98 height 56
click at [433, 495] on button "button" at bounding box center [412, 473] width 98 height 56
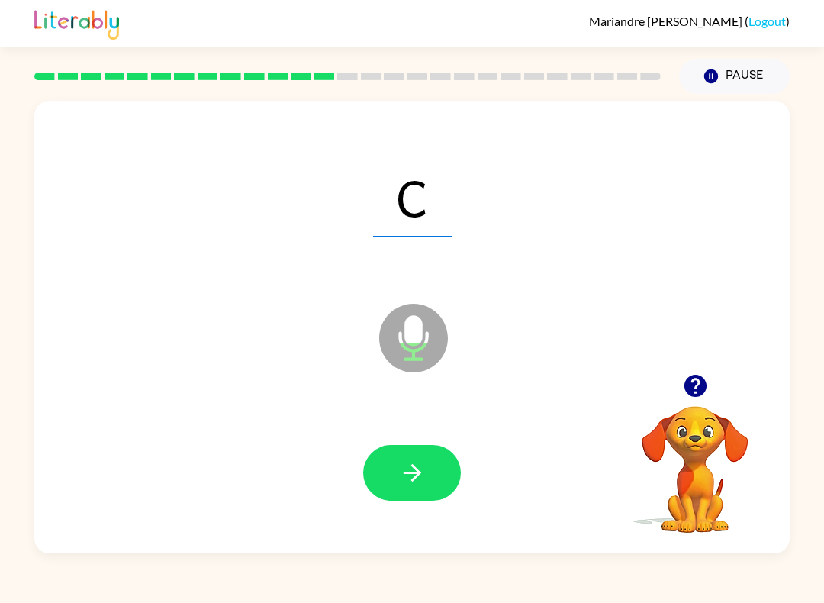
click at [400, 479] on icon "button" at bounding box center [412, 472] width 27 height 27
click at [470, 598] on div "Mariandre Sanchez-Gonzalez ( Logout ) Pause Pause C Microphone The Microphone i…" at bounding box center [412, 301] width 824 height 603
click at [420, 489] on button "button" at bounding box center [412, 473] width 98 height 56
click at [450, 486] on button "button" at bounding box center [412, 473] width 98 height 56
click at [379, 481] on button "button" at bounding box center [412, 473] width 98 height 56
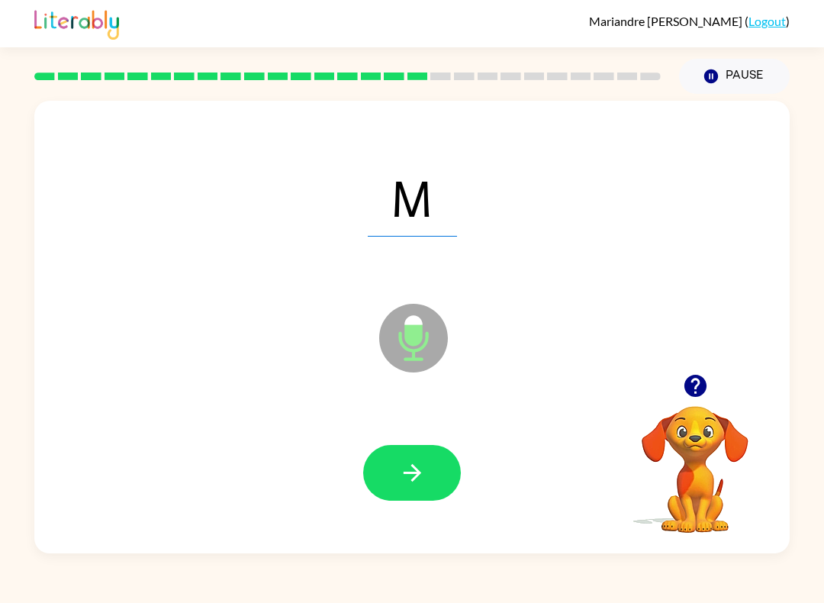
click at [429, 472] on button "button" at bounding box center [412, 473] width 98 height 56
click at [441, 479] on button "button" at bounding box center [412, 473] width 98 height 56
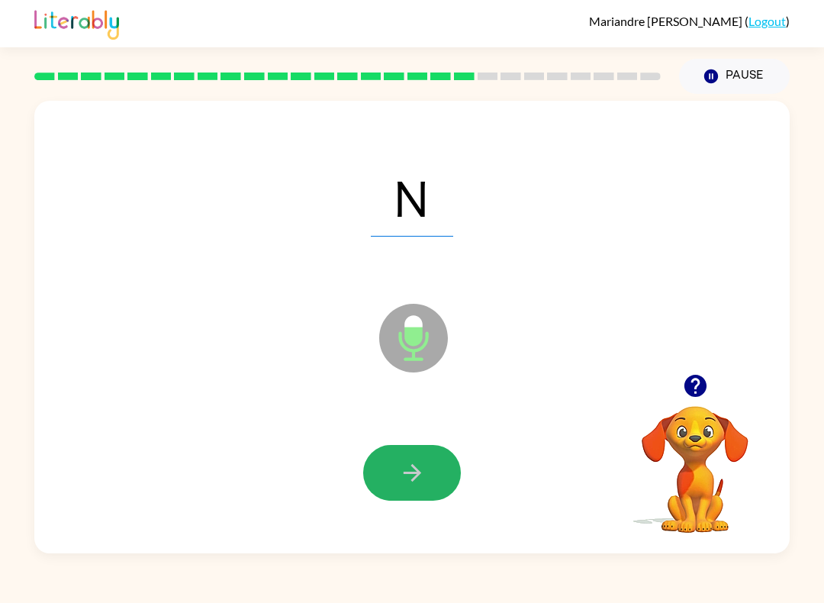
click at [426, 481] on button "button" at bounding box center [412, 473] width 98 height 56
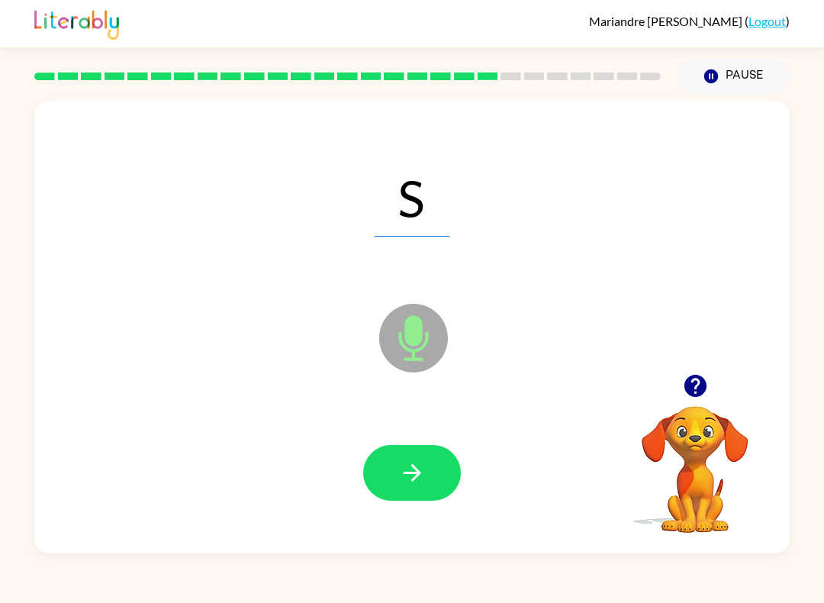
click at [432, 482] on button "button" at bounding box center [412, 473] width 98 height 56
click at [423, 472] on icon "button" at bounding box center [412, 472] width 27 height 27
click at [402, 451] on button "button" at bounding box center [412, 473] width 98 height 56
click at [403, 478] on icon "button" at bounding box center [412, 472] width 27 height 27
click at [423, 476] on icon "button" at bounding box center [412, 472] width 27 height 27
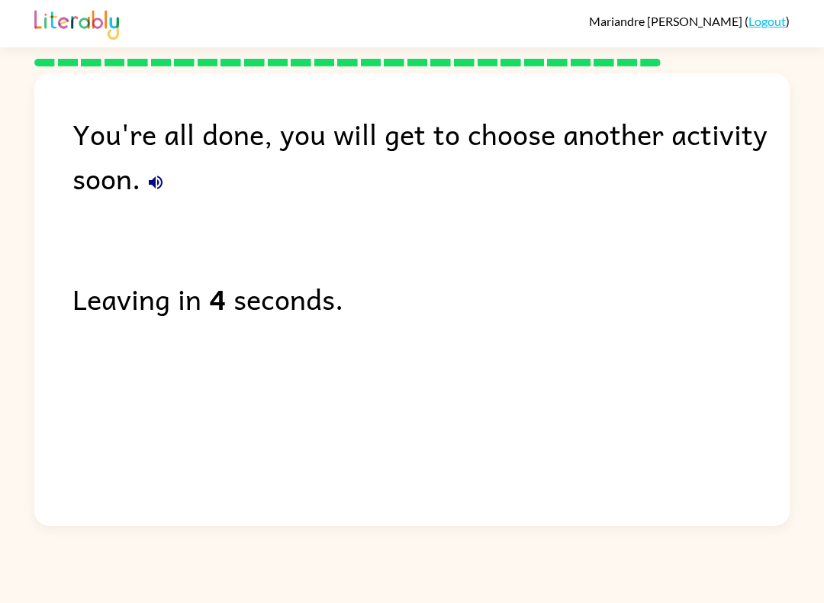
click at [775, 24] on link "Logout" at bounding box center [767, 21] width 37 height 14
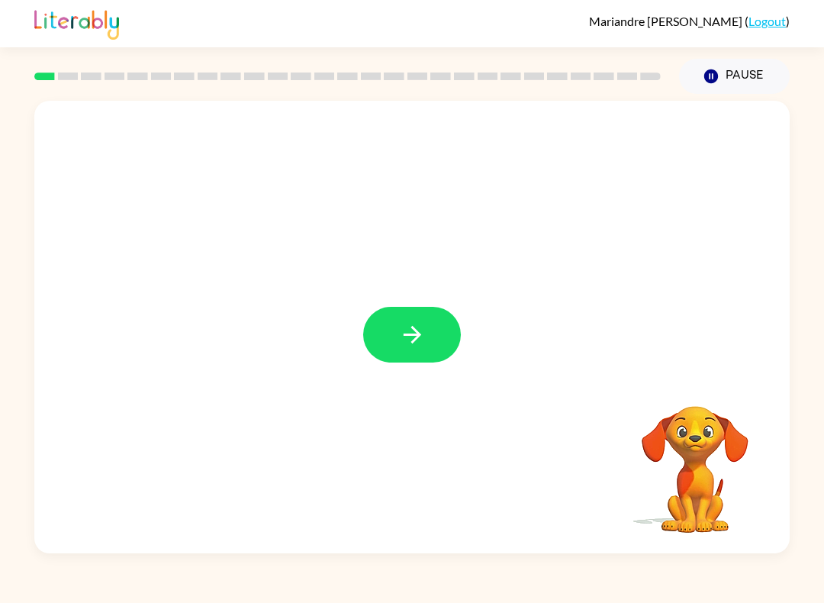
click at [427, 331] on button "button" at bounding box center [412, 335] width 98 height 56
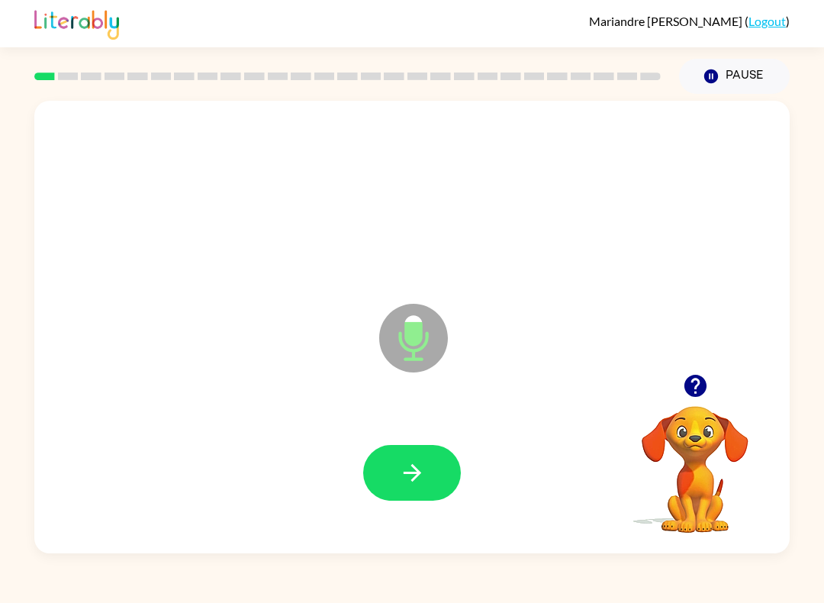
click at [415, 485] on icon "button" at bounding box center [412, 472] width 27 height 27
click at [739, 69] on button "Pause Pause" at bounding box center [734, 76] width 111 height 35
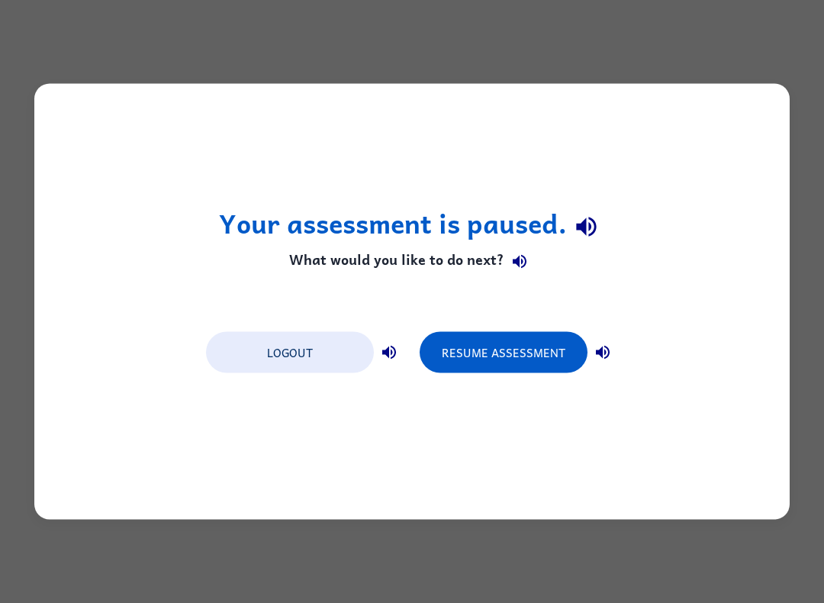
click at [476, 365] on button "Resume Assessment" at bounding box center [504, 352] width 168 height 41
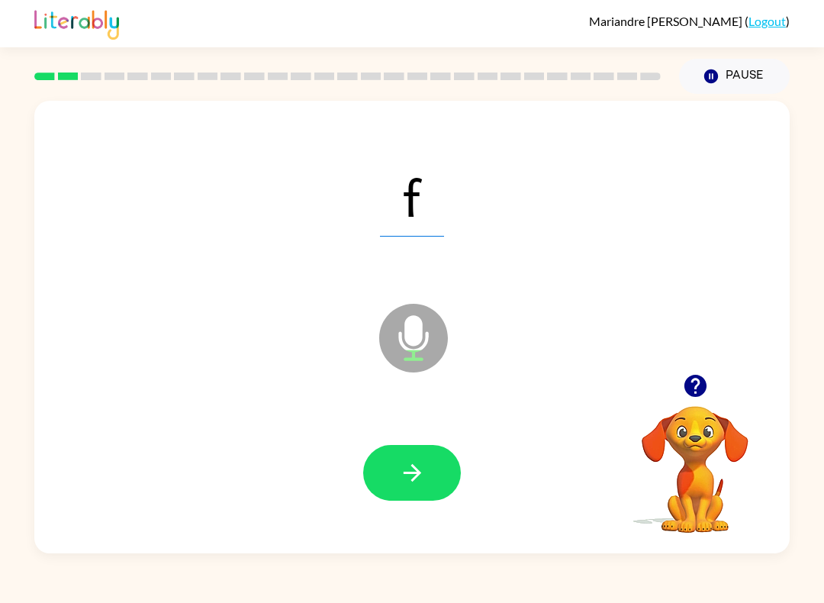
click at [427, 457] on button "button" at bounding box center [412, 473] width 98 height 56
click at [413, 491] on button "button" at bounding box center [412, 473] width 98 height 56
click at [420, 474] on icon "button" at bounding box center [412, 473] width 18 height 18
click at [432, 478] on button "button" at bounding box center [412, 473] width 98 height 56
click at [443, 516] on div at bounding box center [412, 472] width 725 height 130
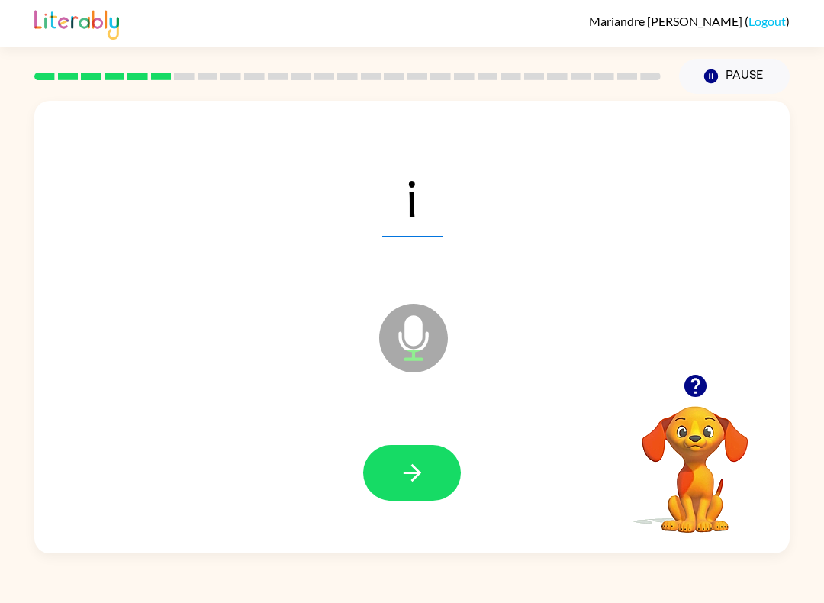
click at [435, 457] on button "button" at bounding box center [412, 473] width 98 height 56
click at [409, 461] on icon "button" at bounding box center [412, 472] width 27 height 27
click at [409, 467] on icon "button" at bounding box center [412, 472] width 27 height 27
click at [410, 482] on icon "button" at bounding box center [412, 472] width 27 height 27
click at [449, 469] on button "button" at bounding box center [412, 473] width 98 height 56
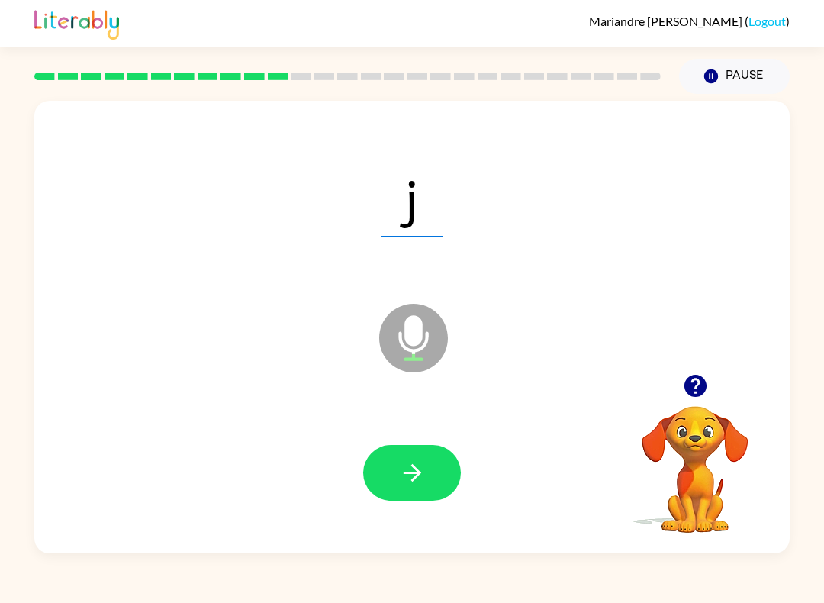
click at [408, 492] on button "button" at bounding box center [412, 473] width 98 height 56
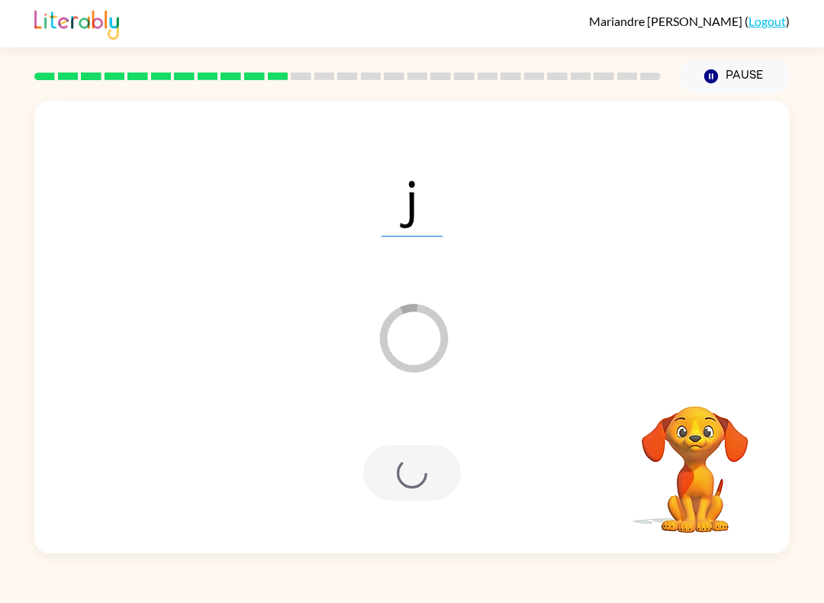
click at [415, 507] on div at bounding box center [412, 472] width 725 height 130
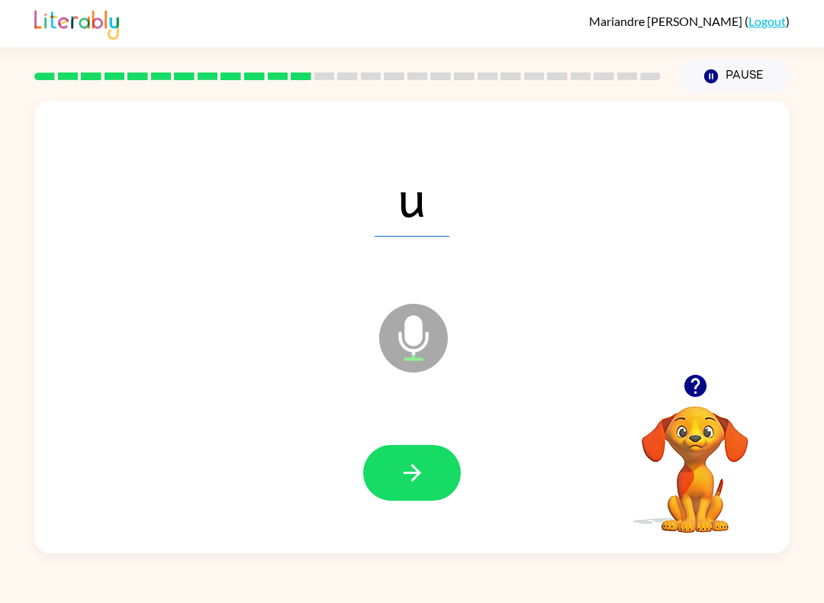
click at [435, 476] on button "button" at bounding box center [412, 473] width 98 height 56
click at [433, 494] on button "button" at bounding box center [412, 473] width 98 height 56
click at [421, 490] on button "button" at bounding box center [412, 473] width 98 height 56
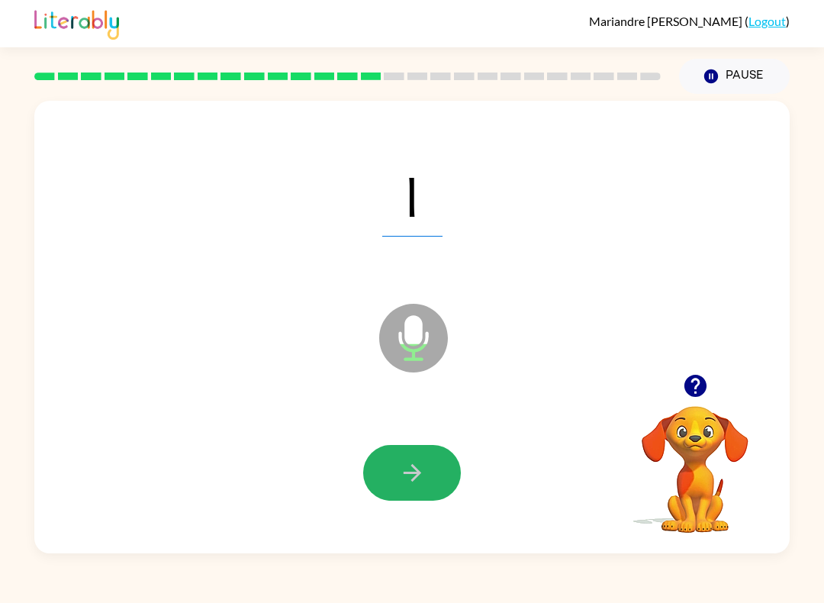
click at [415, 479] on icon "button" at bounding box center [412, 473] width 18 height 18
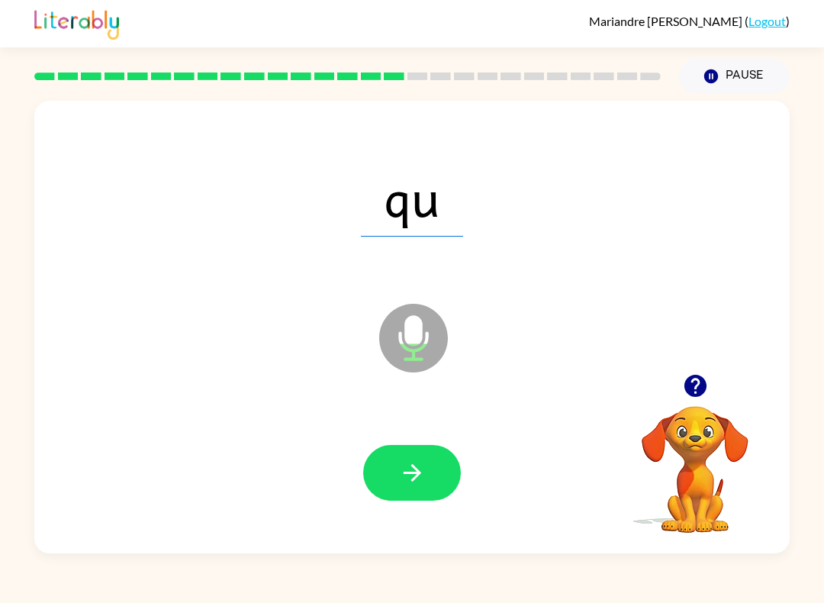
click at [431, 501] on button "button" at bounding box center [412, 473] width 98 height 56
click at [423, 499] on button "button" at bounding box center [412, 473] width 98 height 56
click at [472, 465] on div at bounding box center [412, 472] width 725 height 130
click at [446, 457] on button "button" at bounding box center [412, 473] width 98 height 56
click at [427, 474] on button "button" at bounding box center [412, 473] width 98 height 56
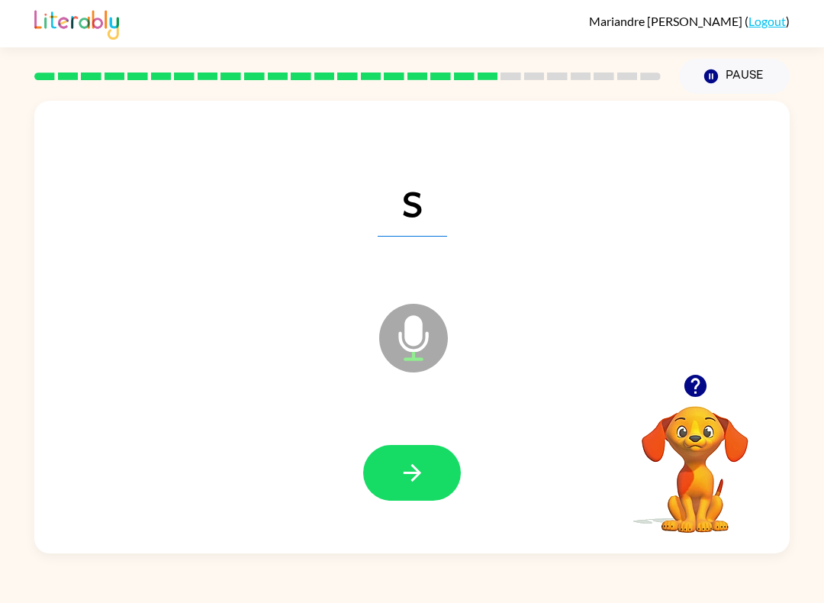
click at [434, 470] on button "button" at bounding box center [412, 473] width 98 height 56
click at [425, 480] on icon "button" at bounding box center [412, 472] width 27 height 27
click at [436, 487] on button "button" at bounding box center [412, 473] width 98 height 56
click at [414, 472] on icon "button" at bounding box center [412, 472] width 27 height 27
click at [443, 513] on div at bounding box center [412, 472] width 725 height 130
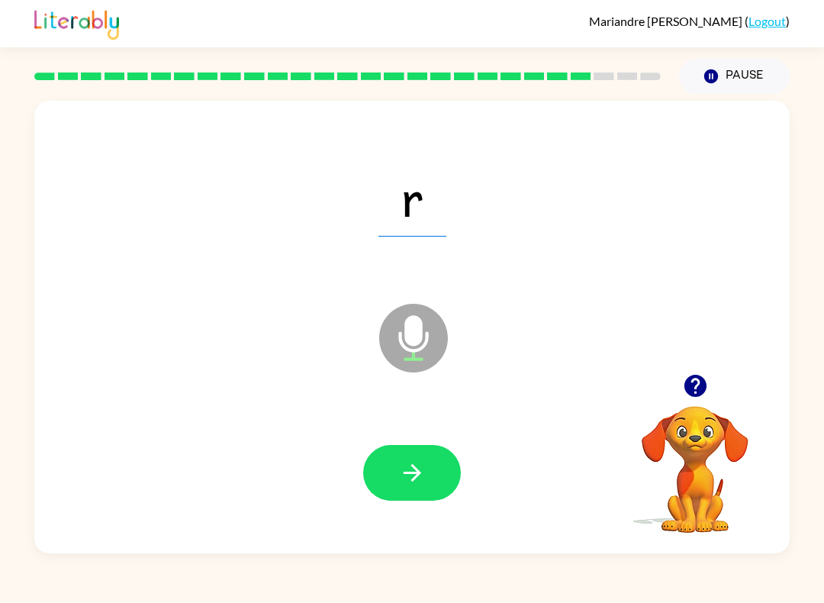
click at [433, 470] on button "button" at bounding box center [412, 473] width 98 height 56
click at [420, 475] on icon "button" at bounding box center [412, 472] width 27 height 27
click at [354, 484] on div at bounding box center [412, 472] width 725 height 130
click at [430, 471] on button "button" at bounding box center [412, 473] width 98 height 56
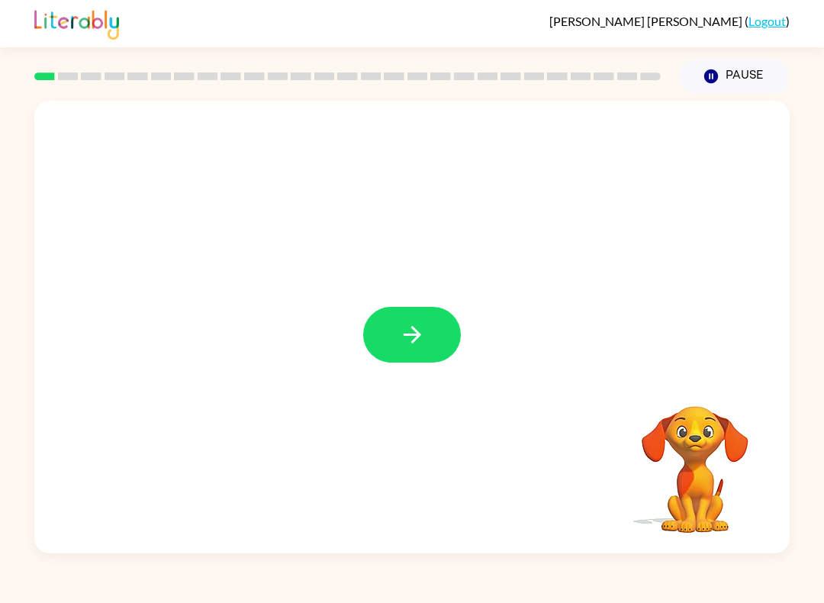
click at [379, 325] on button "button" at bounding box center [412, 335] width 98 height 56
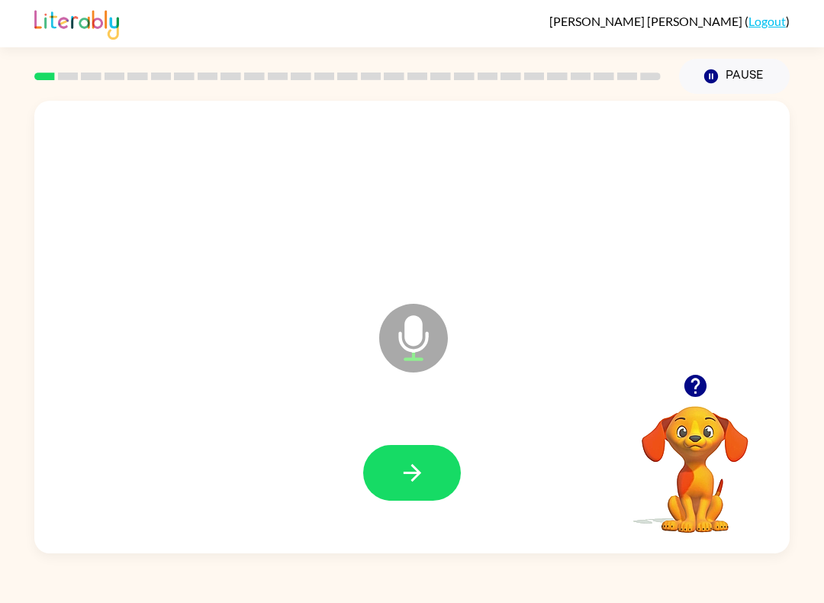
click at [386, 481] on button "button" at bounding box center [412, 473] width 98 height 56
click at [399, 470] on icon "button" at bounding box center [412, 472] width 27 height 27
click at [392, 471] on button "button" at bounding box center [412, 473] width 98 height 56
click at [409, 477] on icon "button" at bounding box center [412, 472] width 27 height 27
click at [393, 473] on button "button" at bounding box center [412, 473] width 98 height 56
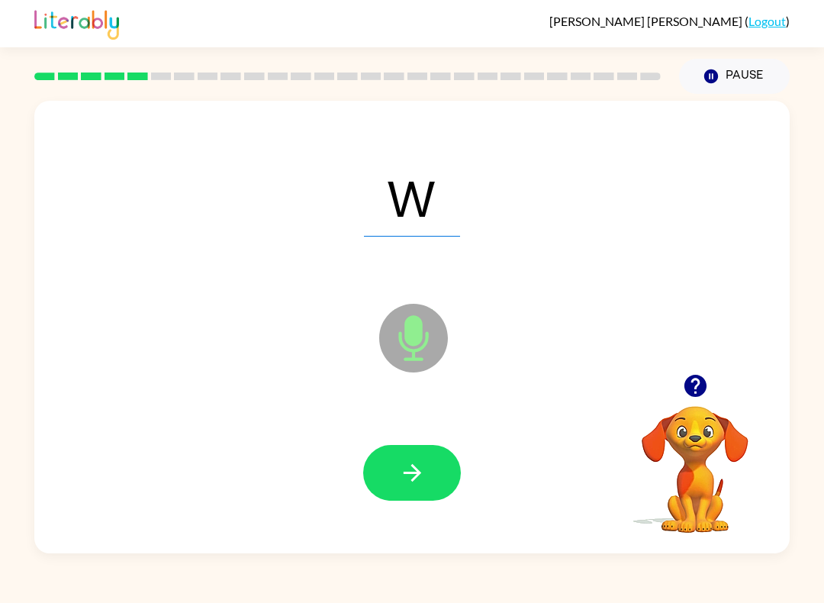
click at [407, 475] on icon "button" at bounding box center [412, 472] width 27 height 27
click at [385, 468] on button "button" at bounding box center [412, 473] width 98 height 56
click at [402, 468] on icon "button" at bounding box center [412, 472] width 27 height 27
click at [386, 462] on button "button" at bounding box center [412, 473] width 98 height 56
click at [401, 462] on icon "button" at bounding box center [412, 472] width 27 height 27
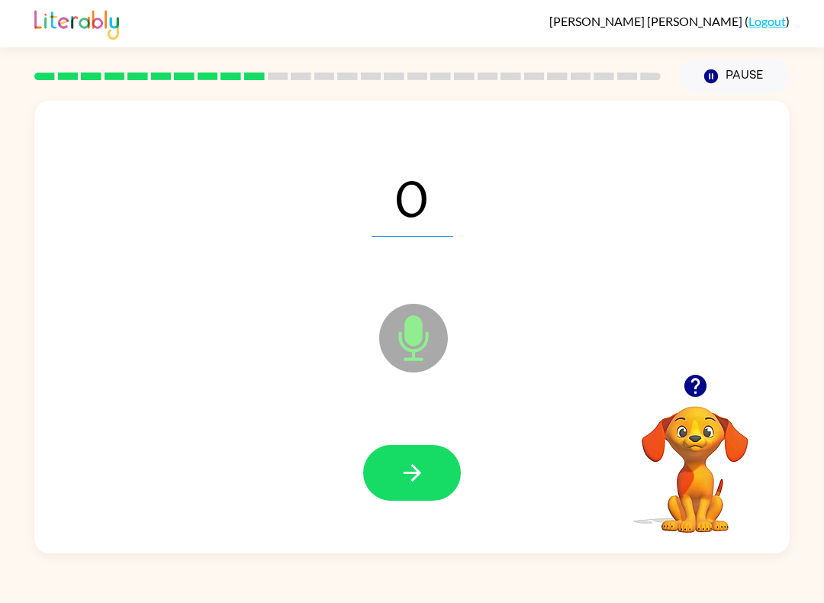
click at [414, 476] on icon "button" at bounding box center [412, 472] width 27 height 27
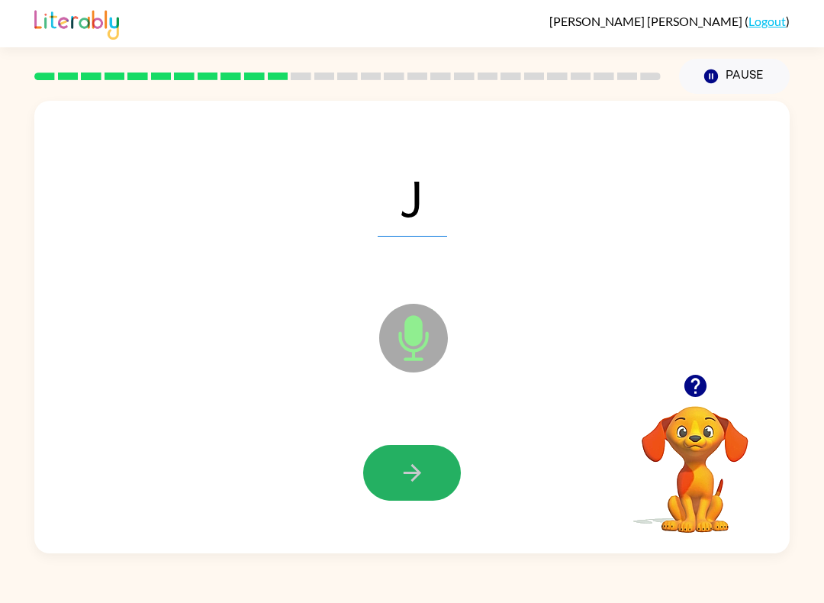
click at [400, 475] on icon "button" at bounding box center [412, 472] width 27 height 27
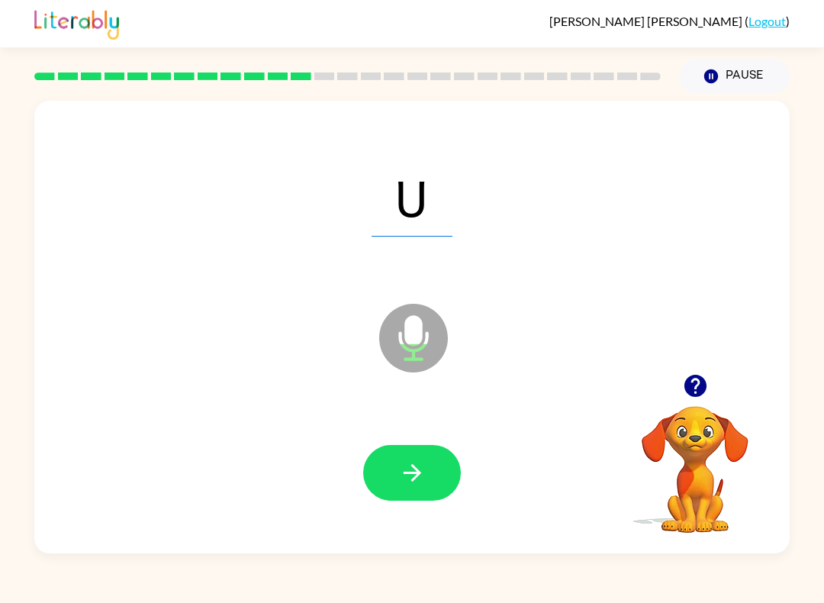
click at [391, 473] on button "button" at bounding box center [412, 473] width 98 height 56
click at [397, 476] on button "button" at bounding box center [412, 473] width 98 height 56
click at [395, 469] on button "button" at bounding box center [412, 473] width 98 height 56
click at [391, 472] on button "button" at bounding box center [412, 473] width 98 height 56
click at [414, 172] on span "Qu" at bounding box center [412, 196] width 111 height 79
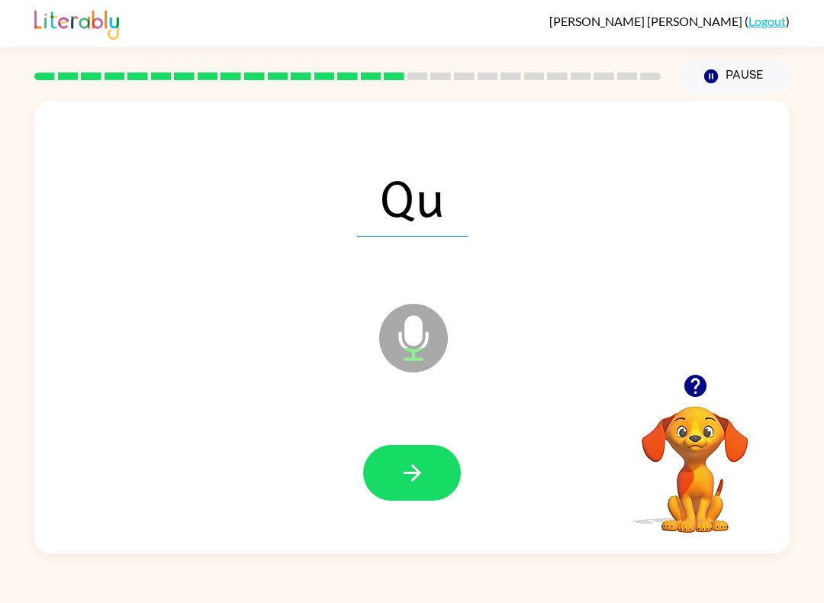
click at [426, 190] on span "Qu" at bounding box center [412, 196] width 111 height 79
click at [429, 192] on span "Qu" at bounding box center [412, 196] width 111 height 79
click at [436, 357] on icon at bounding box center [413, 338] width 69 height 69
click at [357, 475] on div at bounding box center [412, 472] width 725 height 130
click at [376, 475] on button "button" at bounding box center [412, 473] width 98 height 56
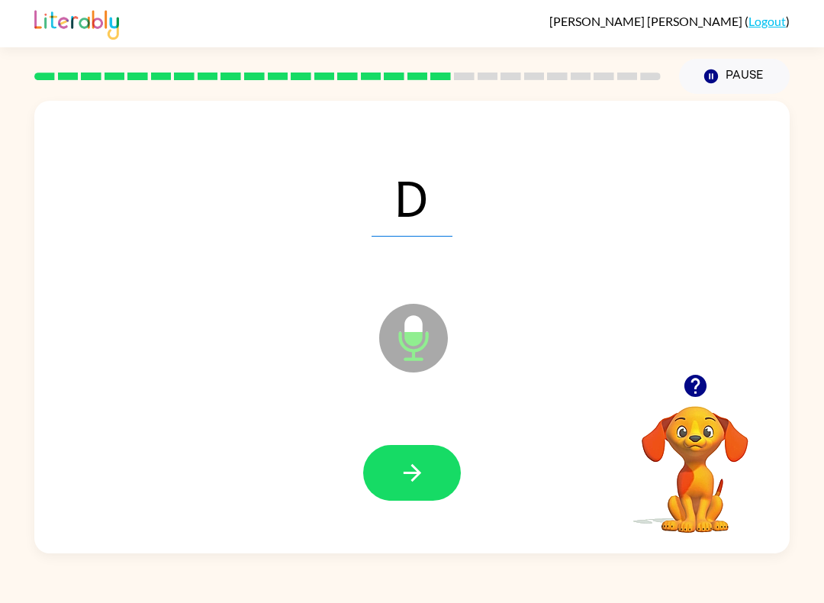
click at [421, 477] on icon "button" at bounding box center [412, 472] width 27 height 27
click at [418, 463] on icon "button" at bounding box center [412, 472] width 27 height 27
click at [412, 481] on icon "button" at bounding box center [412, 473] width 18 height 18
click at [401, 473] on icon "button" at bounding box center [412, 472] width 27 height 27
click at [399, 477] on icon "button" at bounding box center [412, 472] width 27 height 27
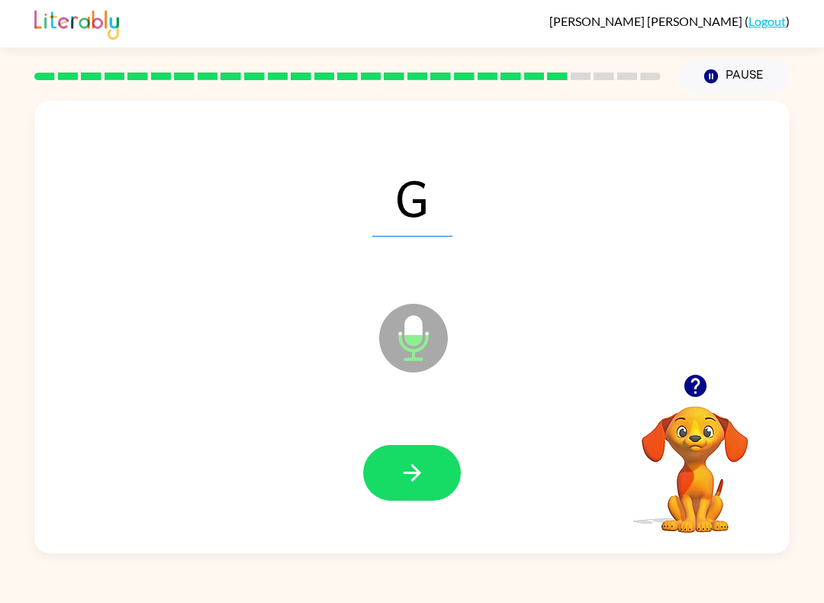
click at [393, 467] on button "button" at bounding box center [412, 473] width 98 height 56
click at [399, 469] on icon "button" at bounding box center [412, 472] width 27 height 27
click at [405, 475] on icon "button" at bounding box center [412, 472] width 27 height 27
click at [410, 473] on icon "button" at bounding box center [412, 473] width 18 height 18
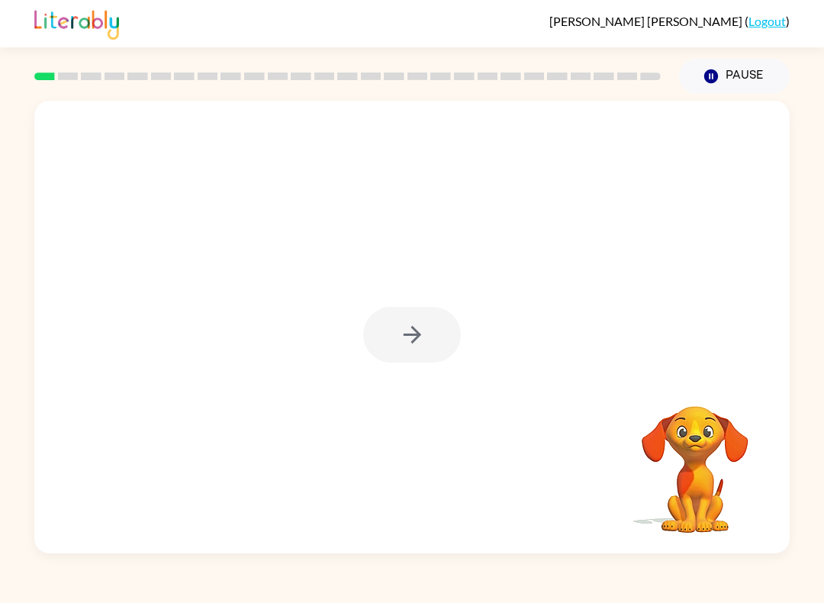
click at [423, 365] on div at bounding box center [411, 327] width 755 height 452
click at [417, 365] on div at bounding box center [411, 327] width 755 height 452
click at [404, 338] on div at bounding box center [412, 335] width 98 height 56
click at [404, 337] on icon "button" at bounding box center [412, 334] width 27 height 27
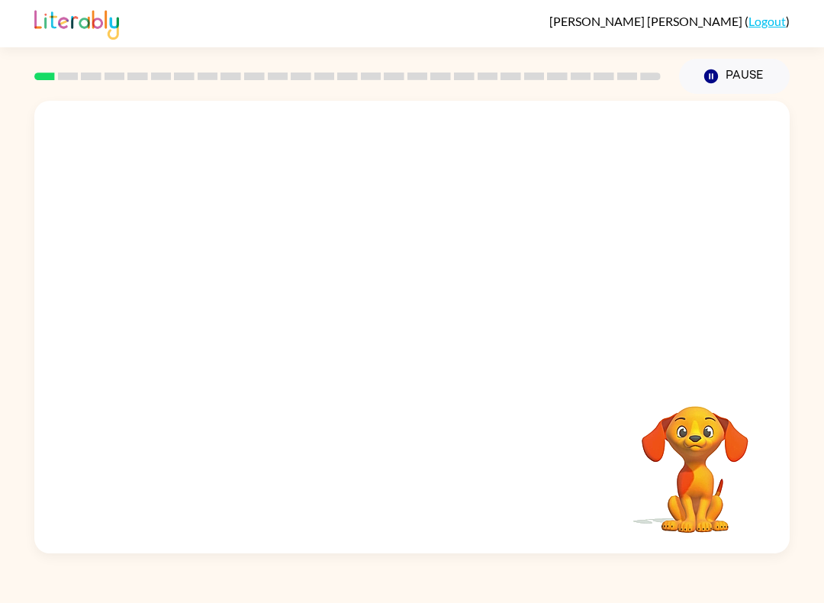
click at [387, 332] on div at bounding box center [411, 327] width 755 height 452
click at [386, 331] on div at bounding box center [411, 327] width 755 height 452
click at [354, 333] on div at bounding box center [411, 327] width 755 height 452
click at [373, 316] on div at bounding box center [376, 299] width 652 height 60
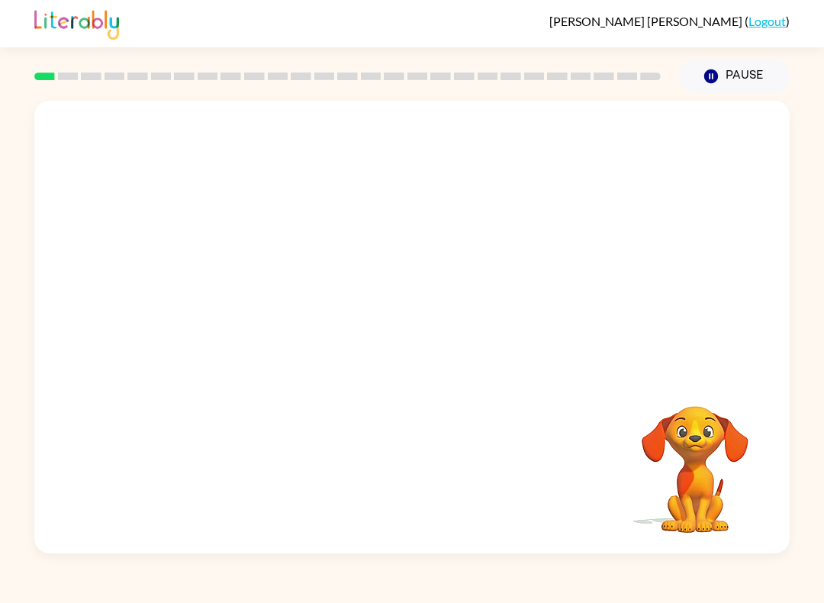
click at [372, 316] on div at bounding box center [376, 299] width 652 height 60
click at [393, 307] on div at bounding box center [376, 299] width 652 height 60
click at [404, 299] on div at bounding box center [376, 299] width 652 height 60
click at [358, 310] on div at bounding box center [376, 299] width 652 height 60
click at [367, 388] on div at bounding box center [411, 327] width 755 height 452
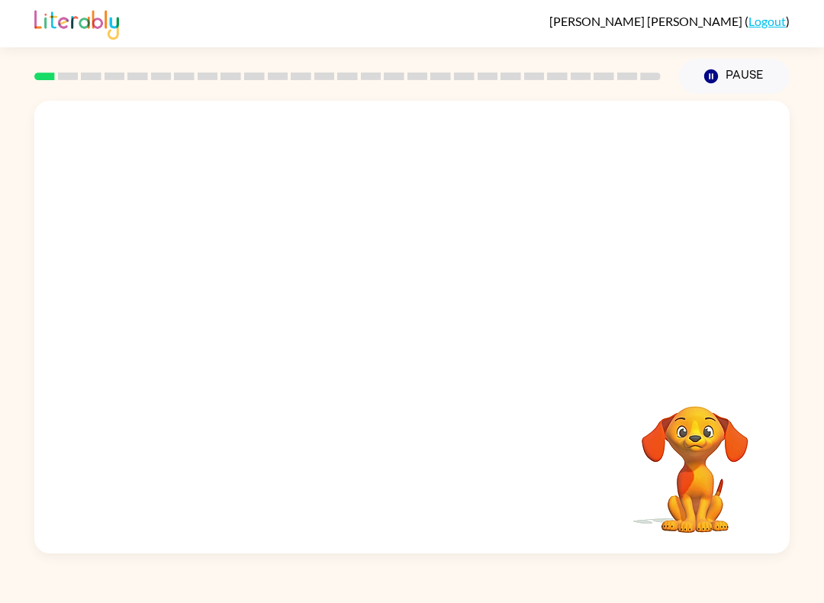
click at [369, 409] on div at bounding box center [412, 472] width 725 height 130
click at [401, 436] on div at bounding box center [412, 472] width 725 height 130
click at [427, 411] on div at bounding box center [412, 472] width 725 height 130
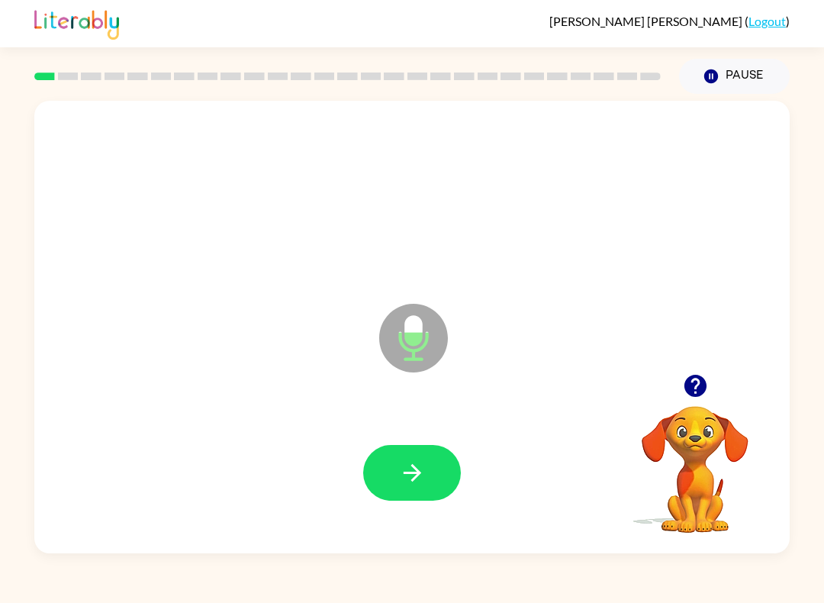
click at [398, 331] on icon at bounding box center [413, 338] width 69 height 69
click at [419, 452] on button "button" at bounding box center [412, 473] width 98 height 56
click at [401, 475] on icon "button" at bounding box center [412, 472] width 27 height 27
click at [407, 465] on icon "button" at bounding box center [412, 472] width 27 height 27
click at [399, 462] on icon "button" at bounding box center [412, 472] width 27 height 27
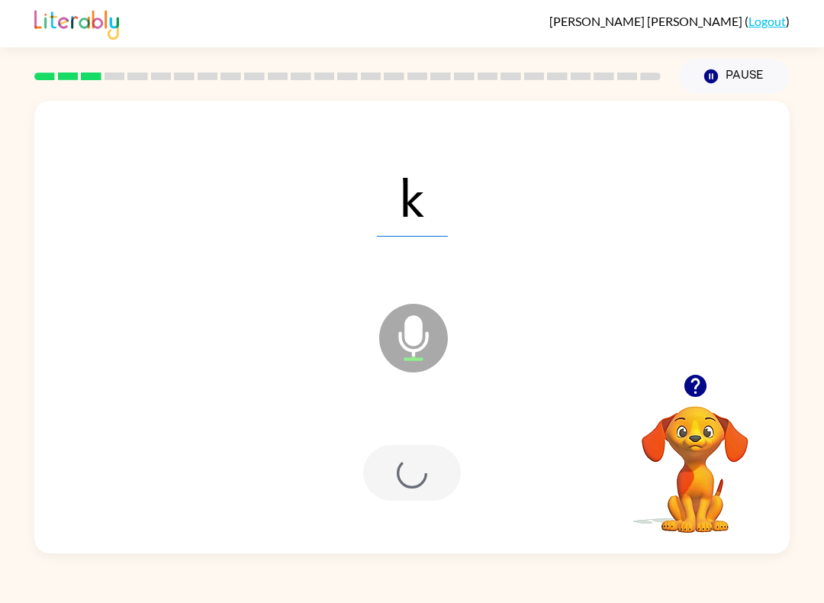
click at [398, 462] on div at bounding box center [412, 473] width 98 height 56
click at [406, 465] on div at bounding box center [412, 473] width 98 height 56
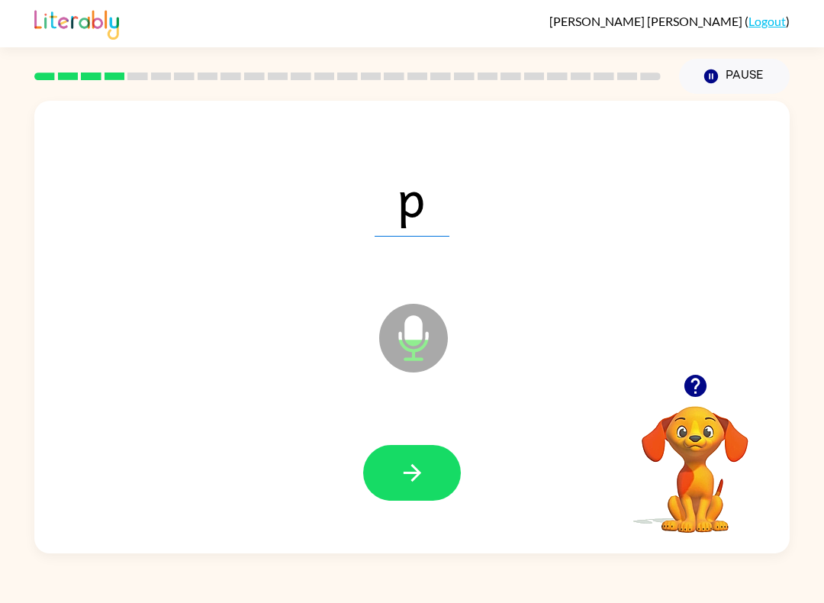
click at [399, 497] on button "button" at bounding box center [412, 473] width 98 height 56
click at [397, 473] on button "button" at bounding box center [412, 473] width 98 height 56
click at [430, 486] on button "button" at bounding box center [412, 473] width 98 height 56
click at [406, 471] on icon "button" at bounding box center [412, 472] width 27 height 27
click at [423, 493] on button "button" at bounding box center [412, 473] width 98 height 56
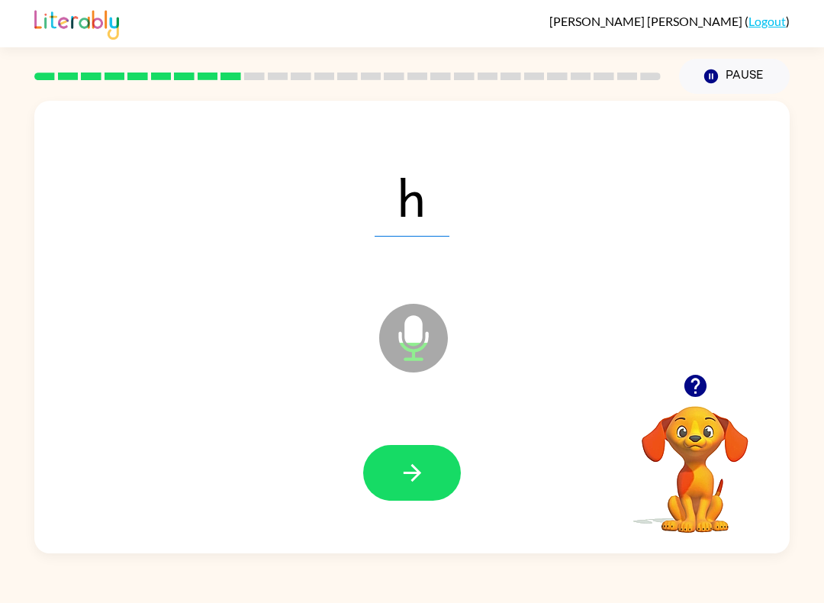
click at [396, 471] on button "button" at bounding box center [412, 473] width 98 height 56
click at [416, 480] on icon "button" at bounding box center [412, 472] width 27 height 27
click at [392, 472] on button "button" at bounding box center [412, 473] width 98 height 56
click at [401, 452] on button "button" at bounding box center [412, 473] width 98 height 56
click at [420, 478] on icon "button" at bounding box center [412, 472] width 27 height 27
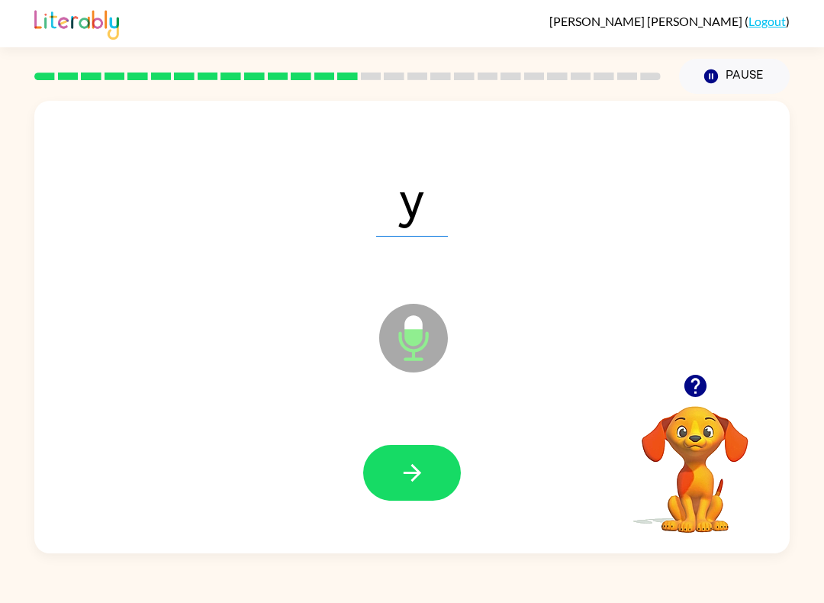
click at [448, 497] on button "button" at bounding box center [412, 473] width 98 height 56
click at [441, 455] on button "button" at bounding box center [412, 473] width 98 height 56
click at [421, 473] on icon "button" at bounding box center [412, 472] width 27 height 27
click at [354, 446] on div at bounding box center [412, 472] width 725 height 130
click at [369, 420] on div at bounding box center [412, 472] width 725 height 130
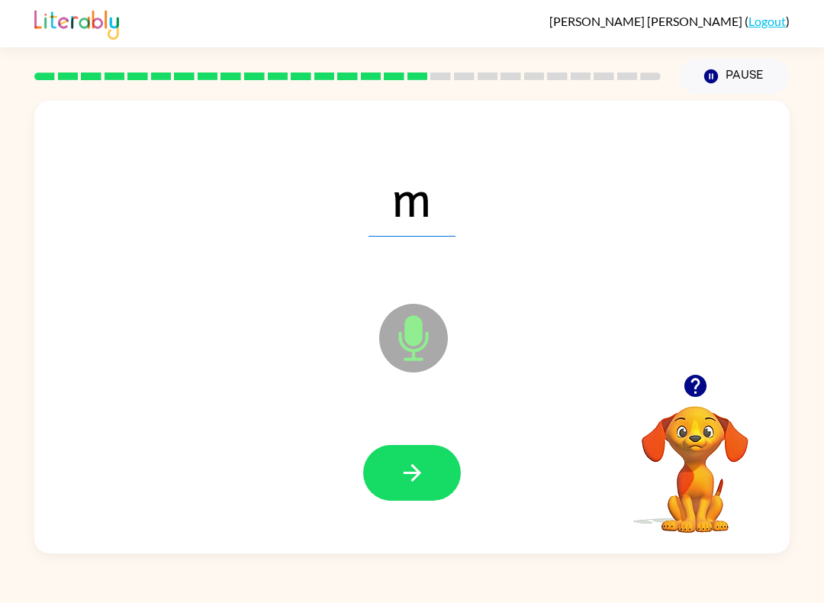
click at [389, 462] on button "button" at bounding box center [412, 473] width 98 height 56
click at [375, 460] on button "button" at bounding box center [412, 473] width 98 height 56
click at [449, 496] on button "button" at bounding box center [412, 473] width 98 height 56
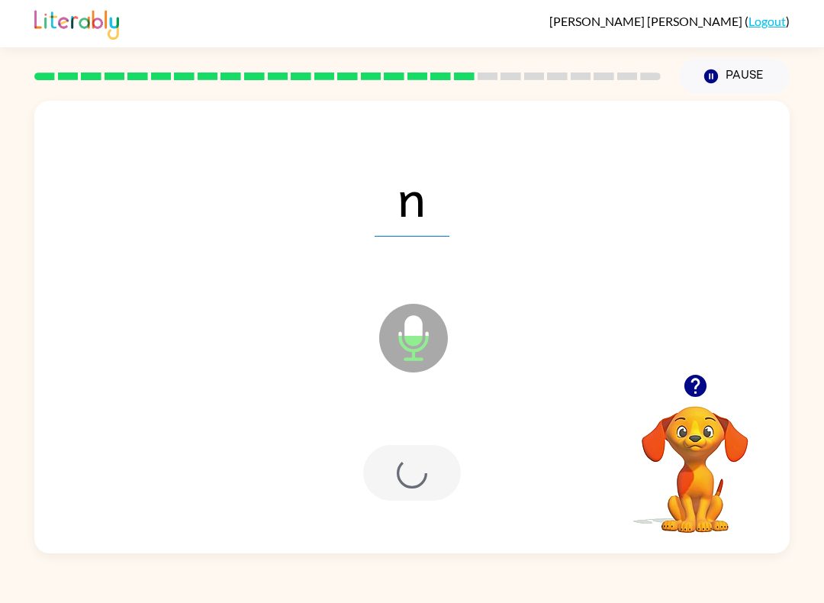
click at [399, 455] on div at bounding box center [412, 473] width 98 height 56
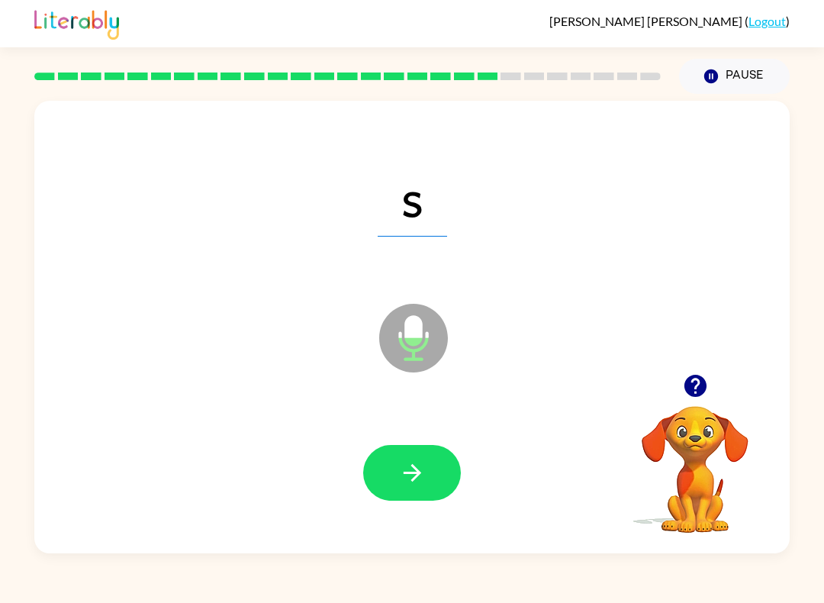
click at [404, 474] on icon "button" at bounding box center [412, 473] width 18 height 18
click at [354, 481] on div at bounding box center [412, 472] width 725 height 130
click at [423, 501] on button "button" at bounding box center [412, 473] width 98 height 56
click at [411, 487] on button "button" at bounding box center [412, 473] width 98 height 56
click at [405, 479] on icon "button" at bounding box center [412, 472] width 27 height 27
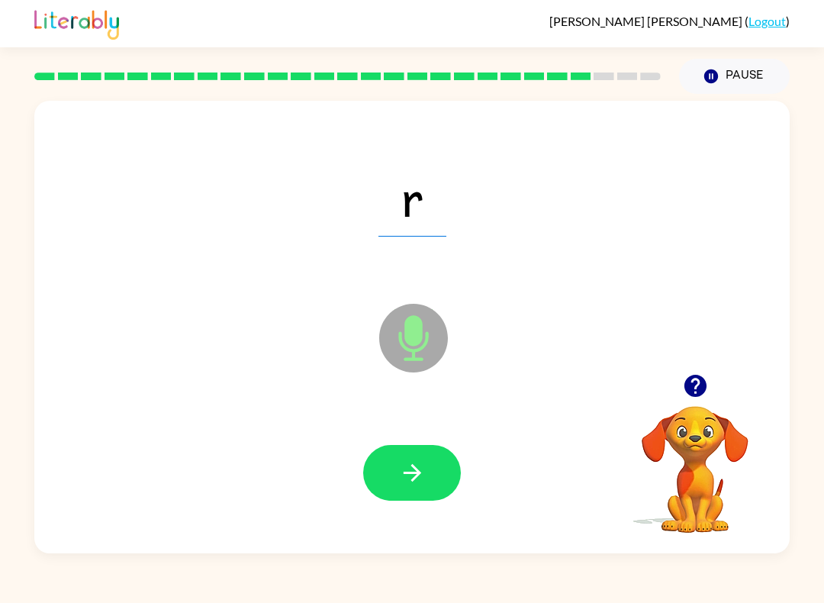
click at [414, 474] on icon "button" at bounding box center [412, 473] width 18 height 18
click at [427, 465] on button "button" at bounding box center [412, 473] width 98 height 56
click at [446, 478] on button "button" at bounding box center [412, 473] width 98 height 56
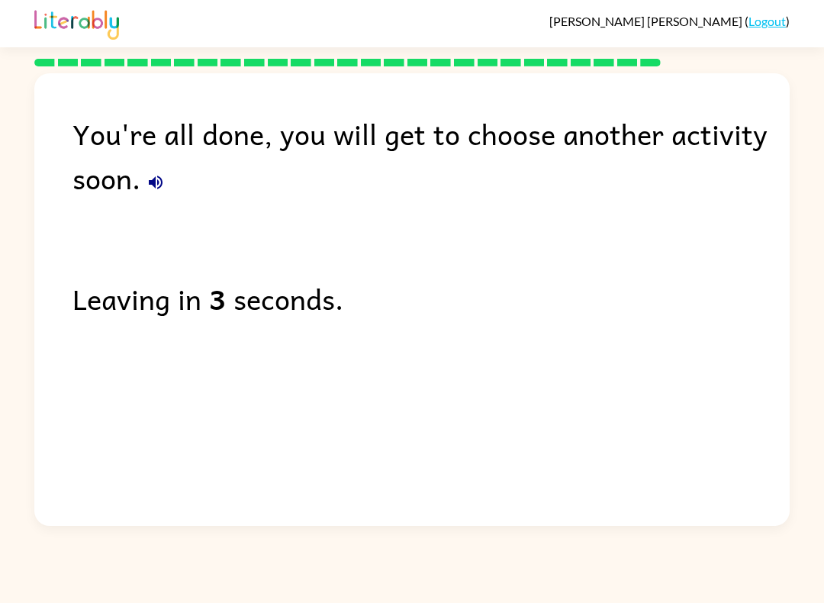
click at [756, 18] on link "Logout" at bounding box center [767, 21] width 37 height 14
